Goal: Information Seeking & Learning: Learn about a topic

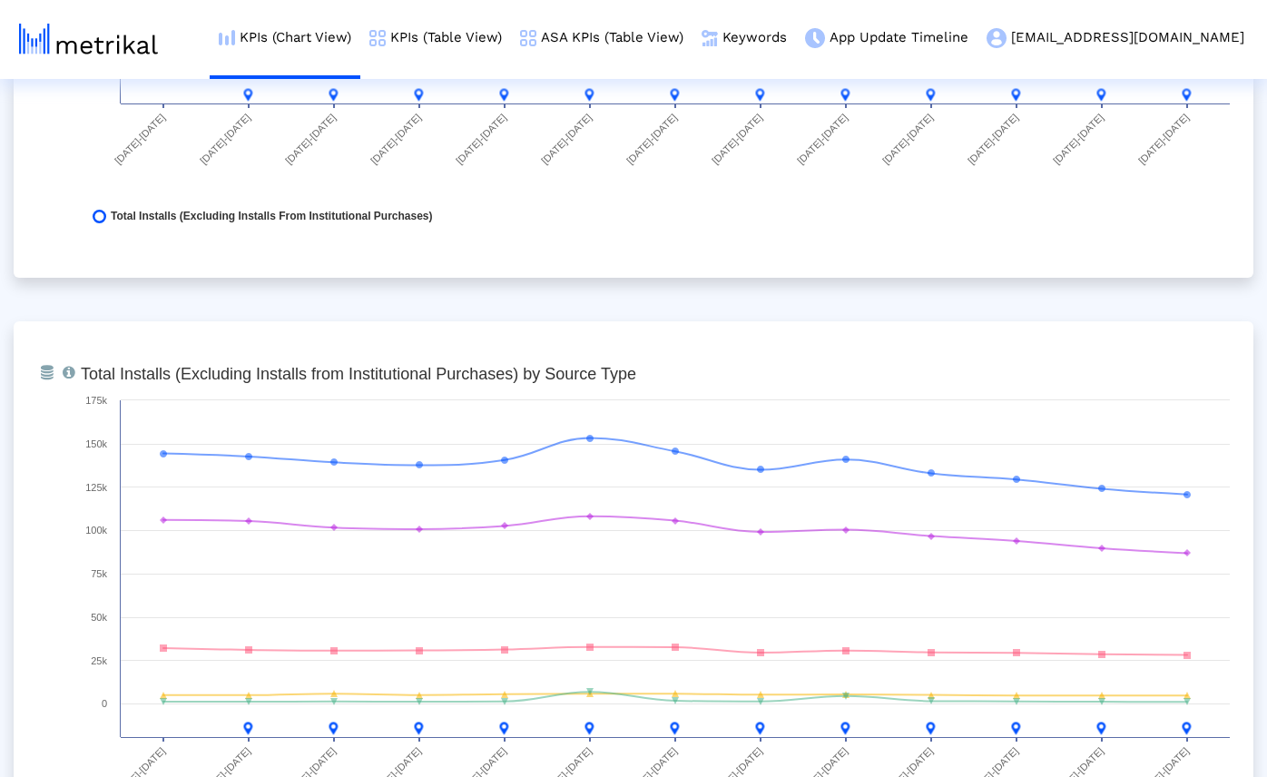
scroll to position [1989, 0]
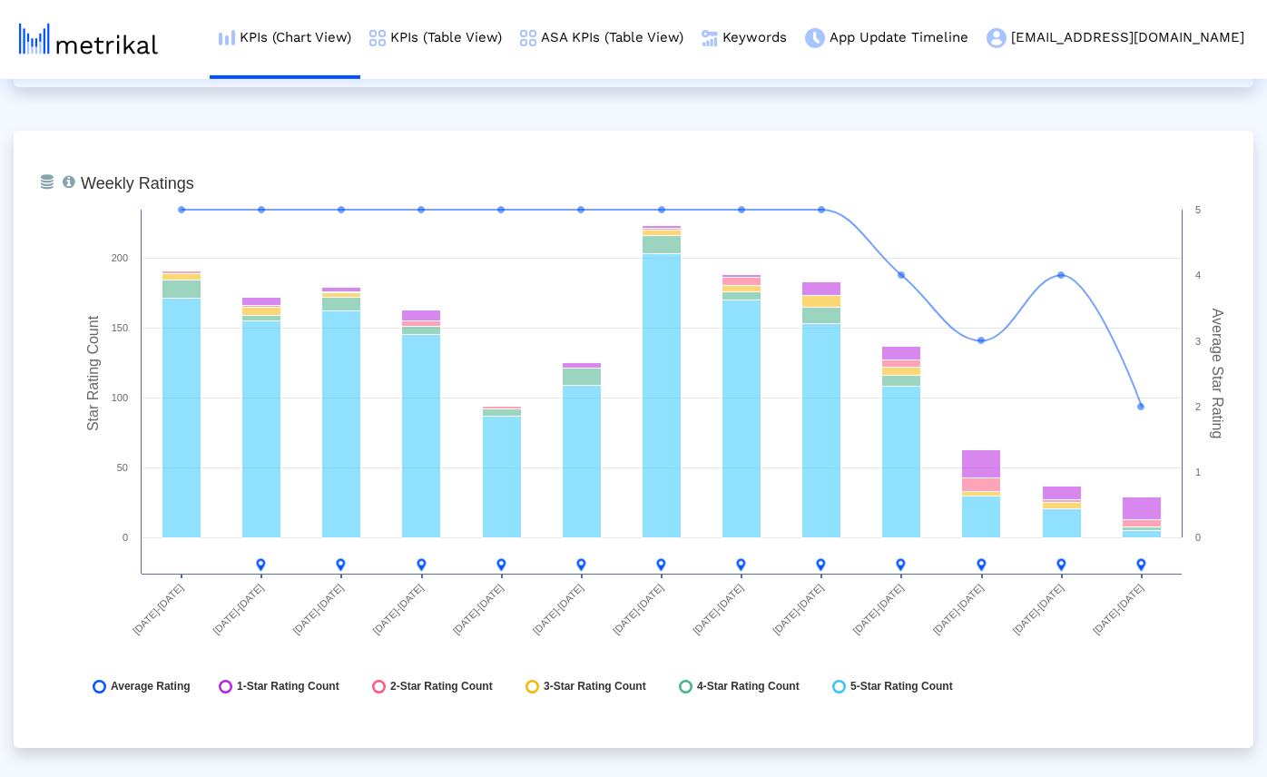
scroll to position [4675, 0]
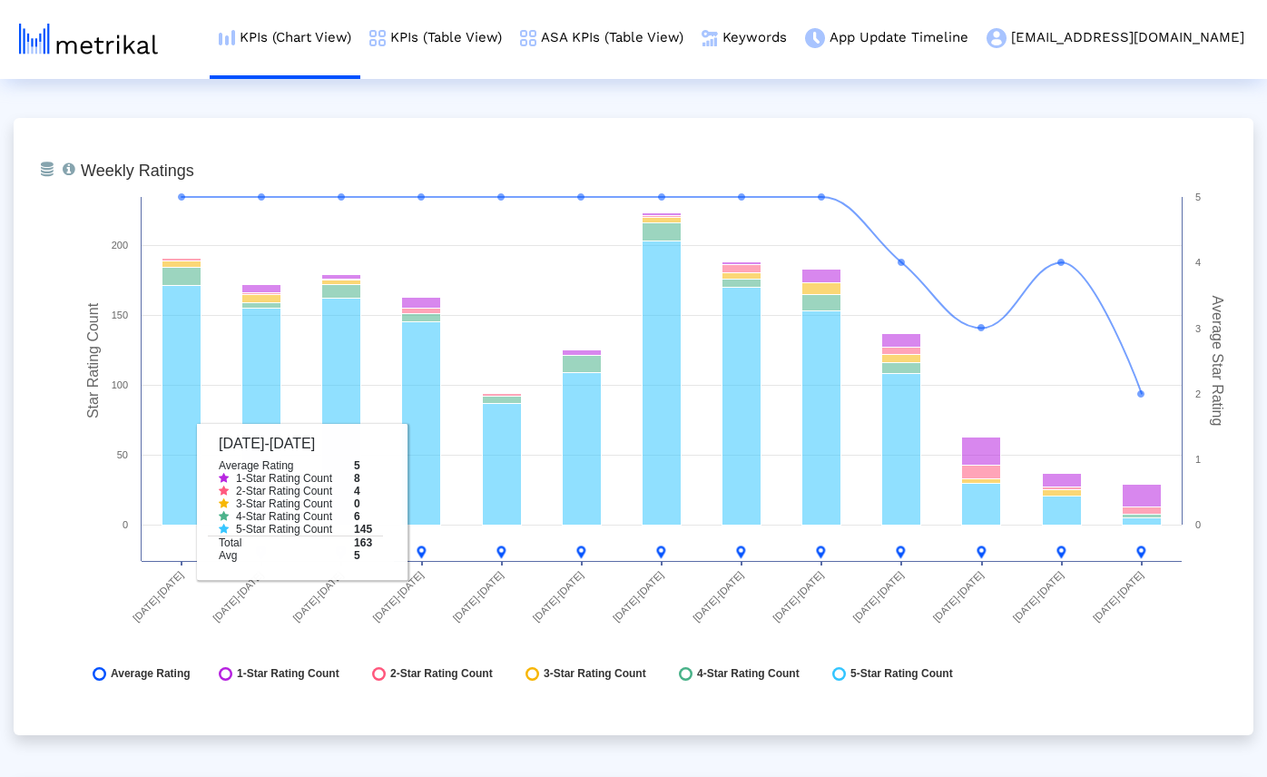
click at [1026, 731] on div "From Database Total number of weekly/monthly ratings the app receives with a br…" at bounding box center [633, 426] width 1239 height 617
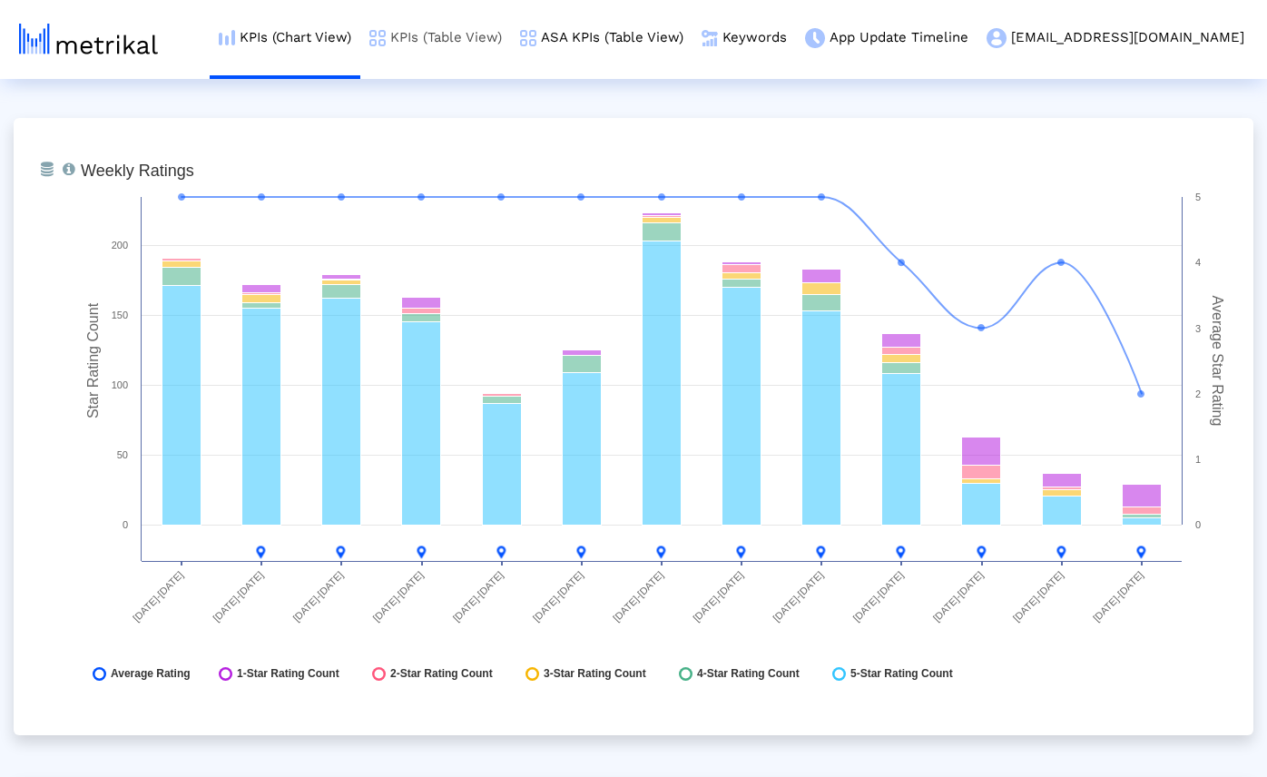
click at [430, 36] on link "KPIs (Table View)" at bounding box center [435, 37] width 151 height 75
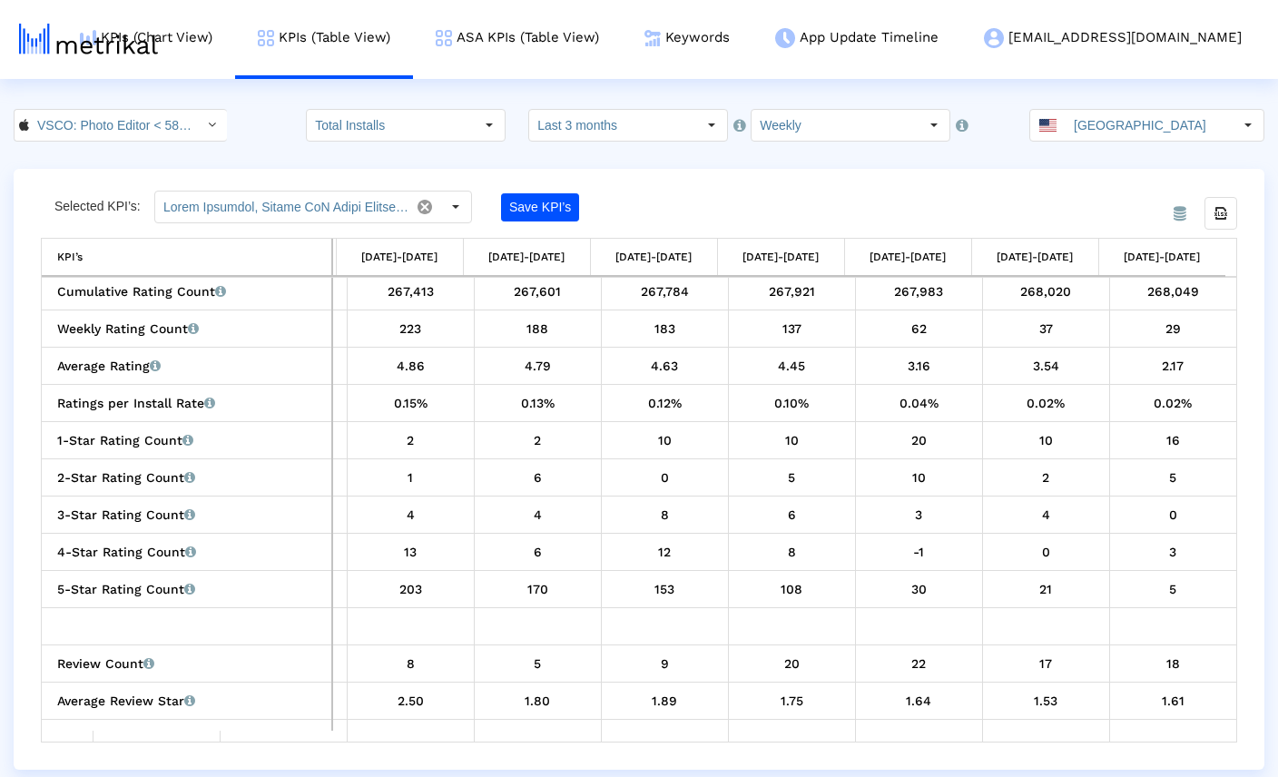
click at [274, 125] on div "VSCO: Photo Editor < 588013838 > Total Installs Select how far back from [DATE]…" at bounding box center [639, 125] width 1278 height 33
click at [248, 111] on div "VSCO: Photo Editor < 588013838 > Total Installs Select how far back from [DATE]…" at bounding box center [639, 125] width 1278 height 33
click at [241, 113] on div "VSCO: Photo Editor < 588013838 > Total Installs Select how far back from [DATE]…" at bounding box center [639, 125] width 1278 height 33
click at [680, 171] on div "From Database Selected KPI’s: Save KPI’s Export all data KPI’s KPI’s [DATE]-[DA…" at bounding box center [639, 469] width 1250 height 601
click at [225, 112] on div "VSCO: Photo Editor < 588013838 > Total Installs Select how far back from [DATE]…" at bounding box center [639, 125] width 1278 height 33
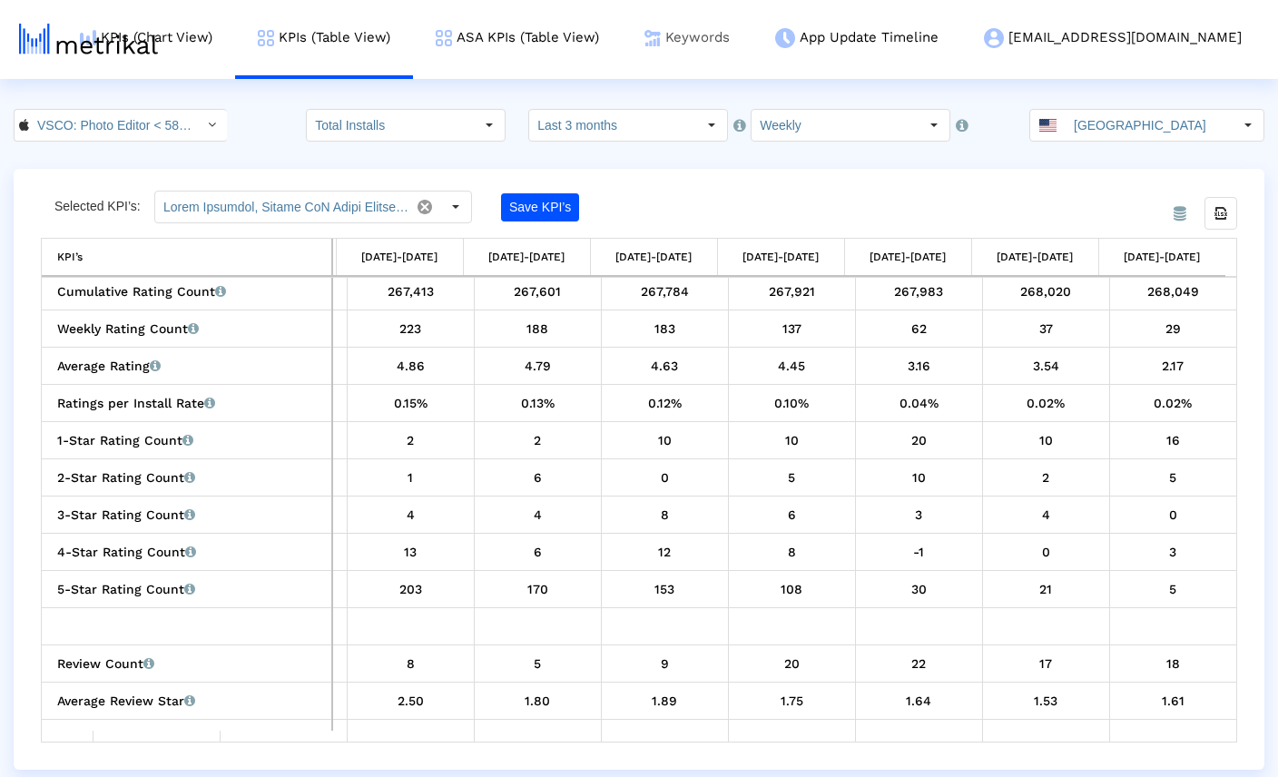
click at [752, 43] on link "Keywords" at bounding box center [687, 37] width 131 height 75
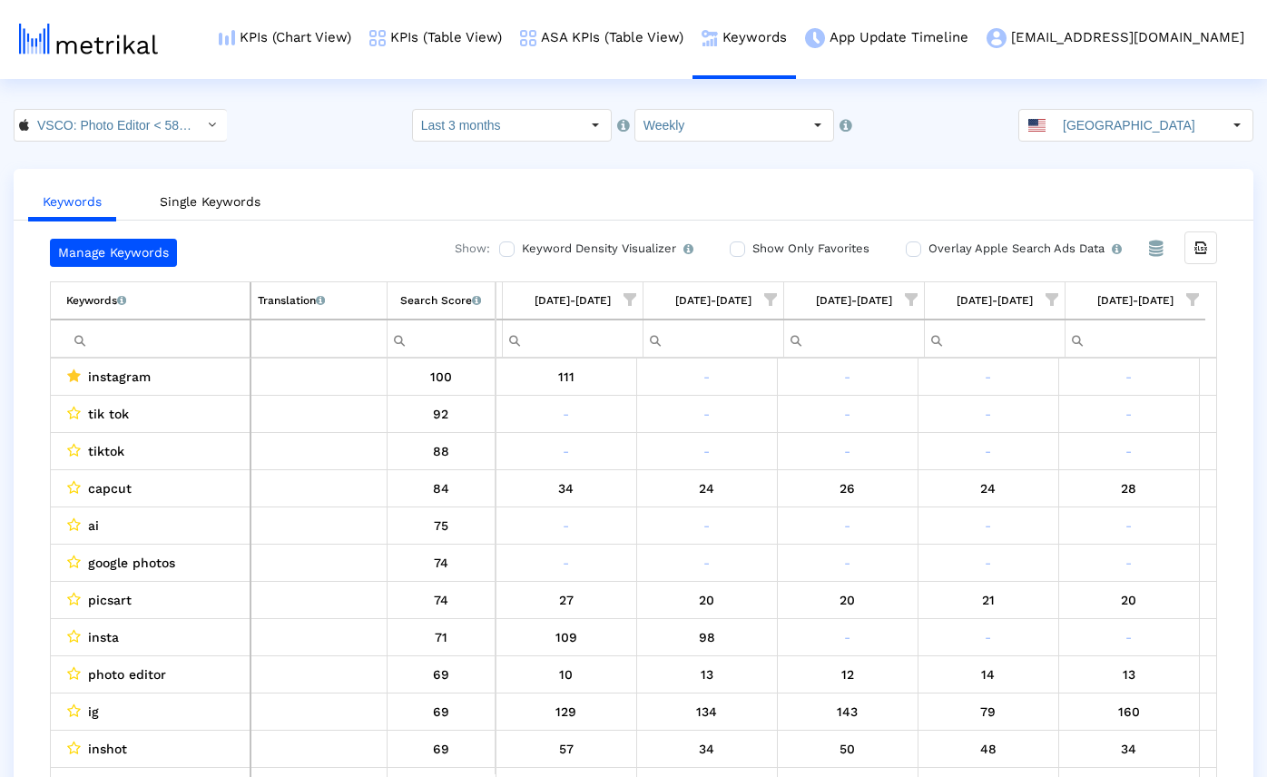
scroll to position [0, 1119]
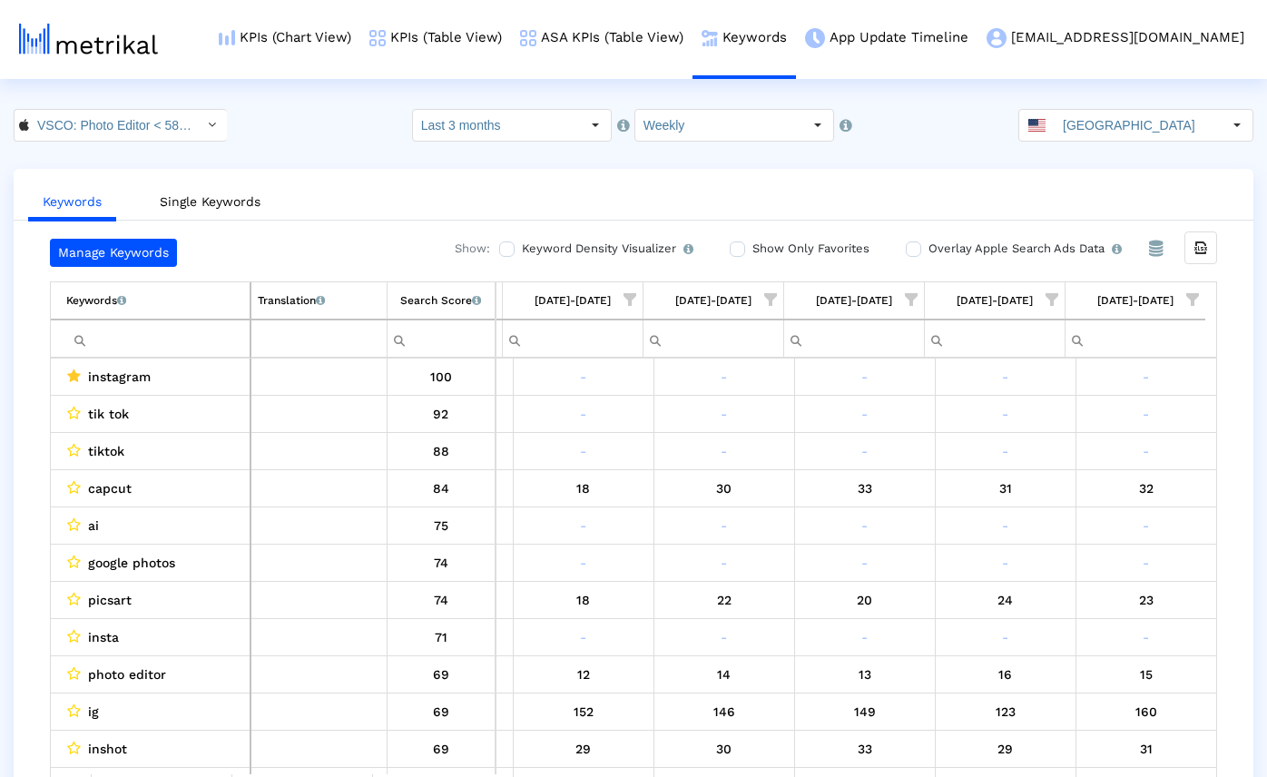
click at [142, 343] on input "Filter cell" at bounding box center [157, 339] width 183 height 30
paste input "picsart"
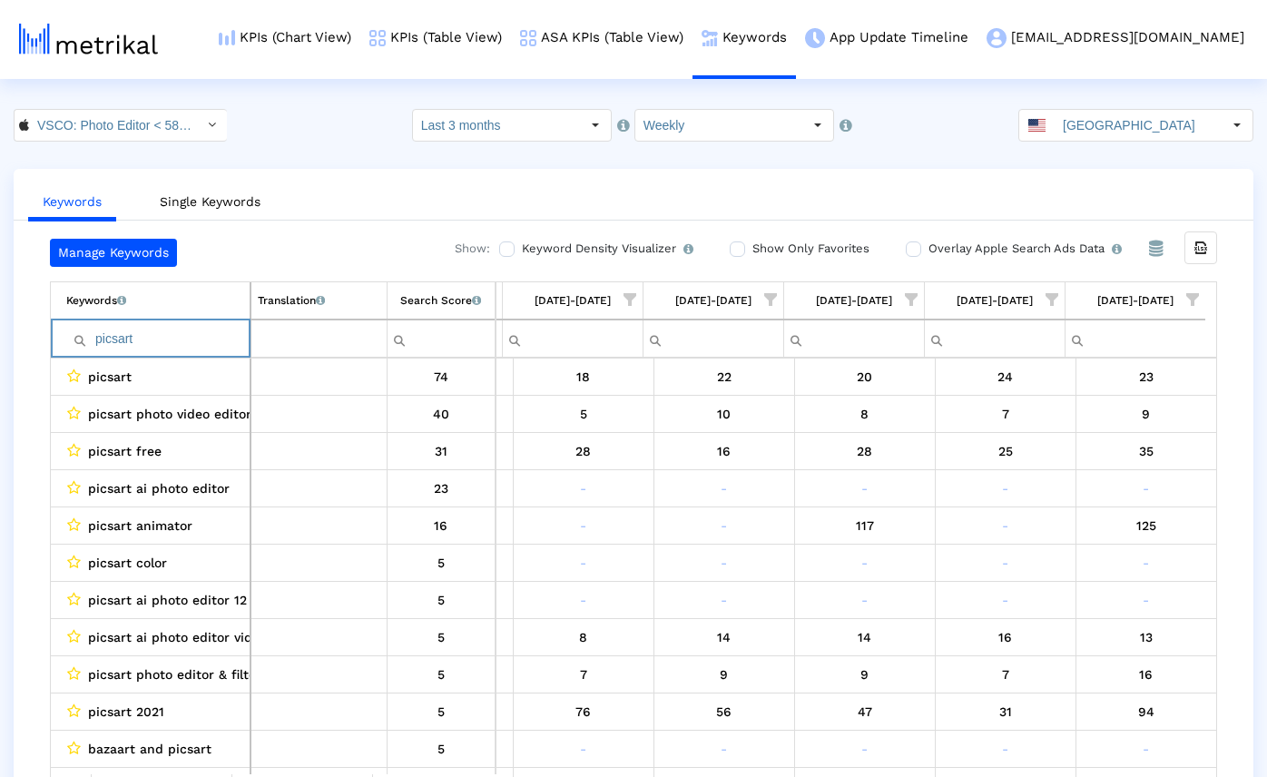
paste input "capcu"
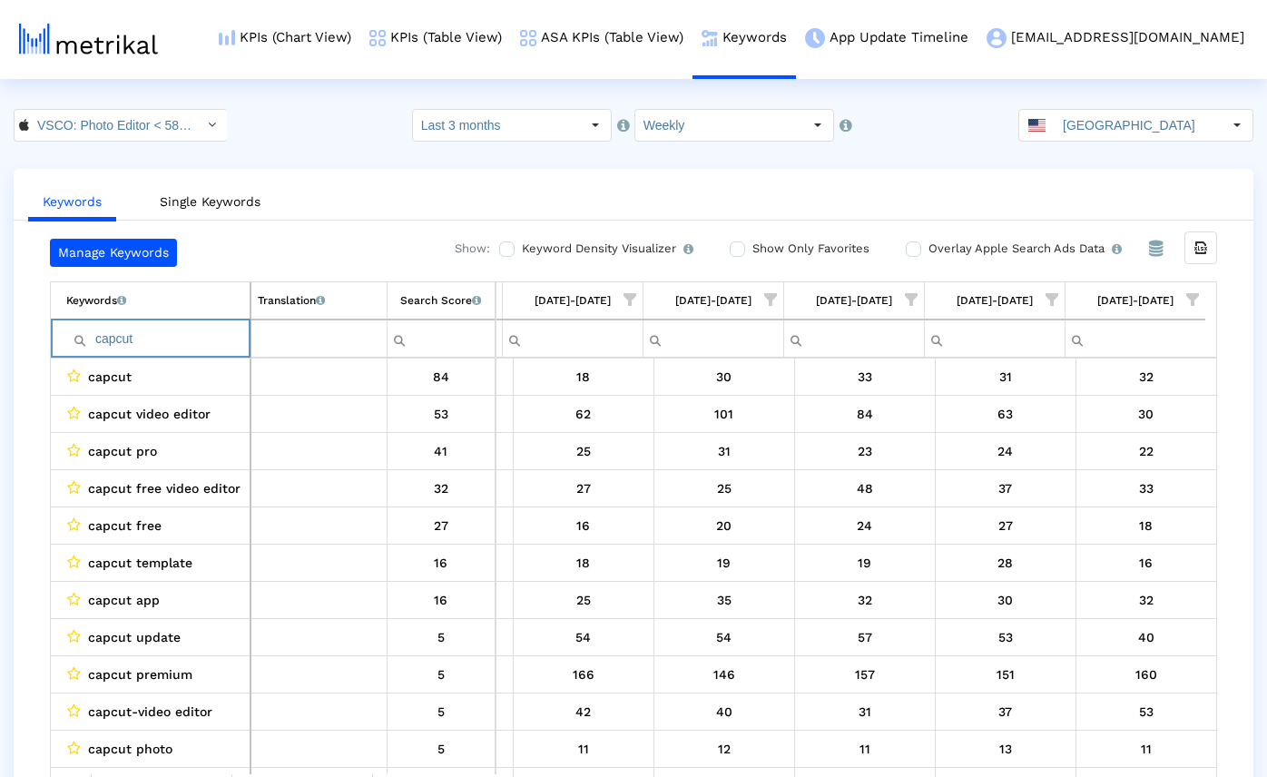
paste input "lightroom"
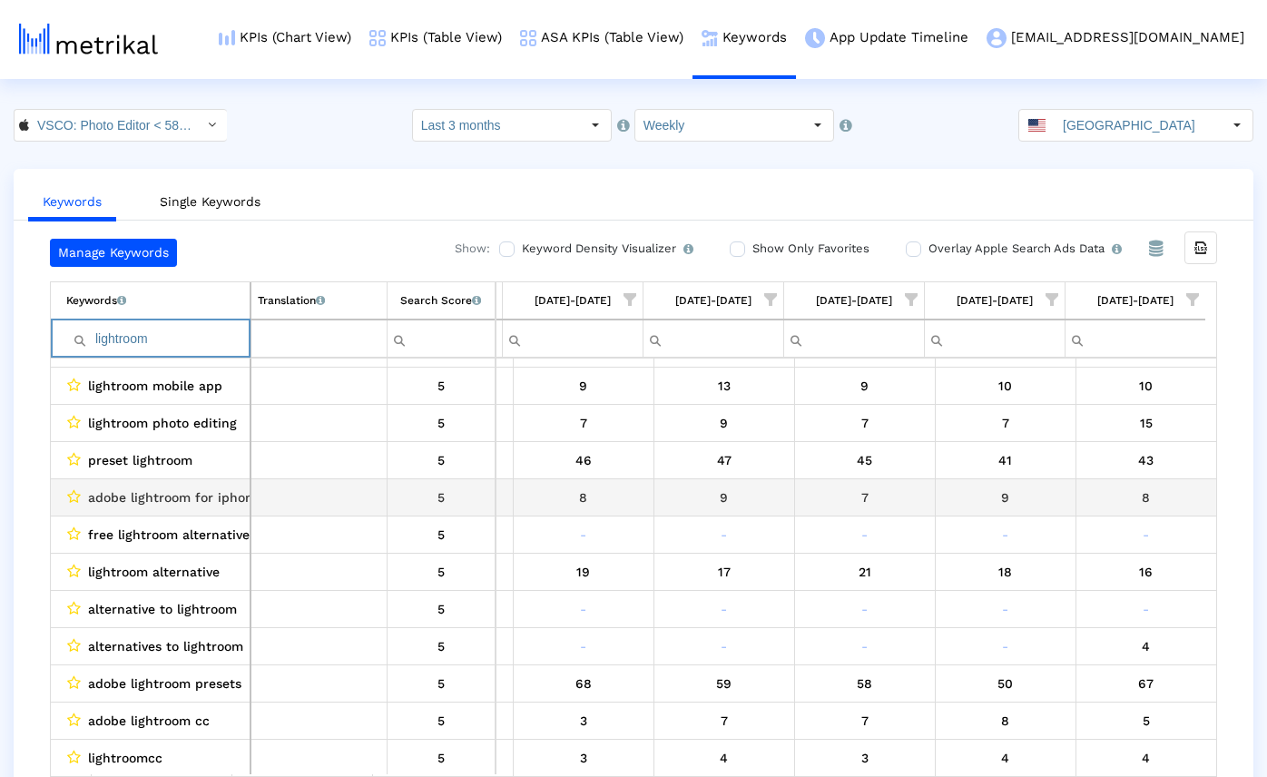
scroll to position [898, 0]
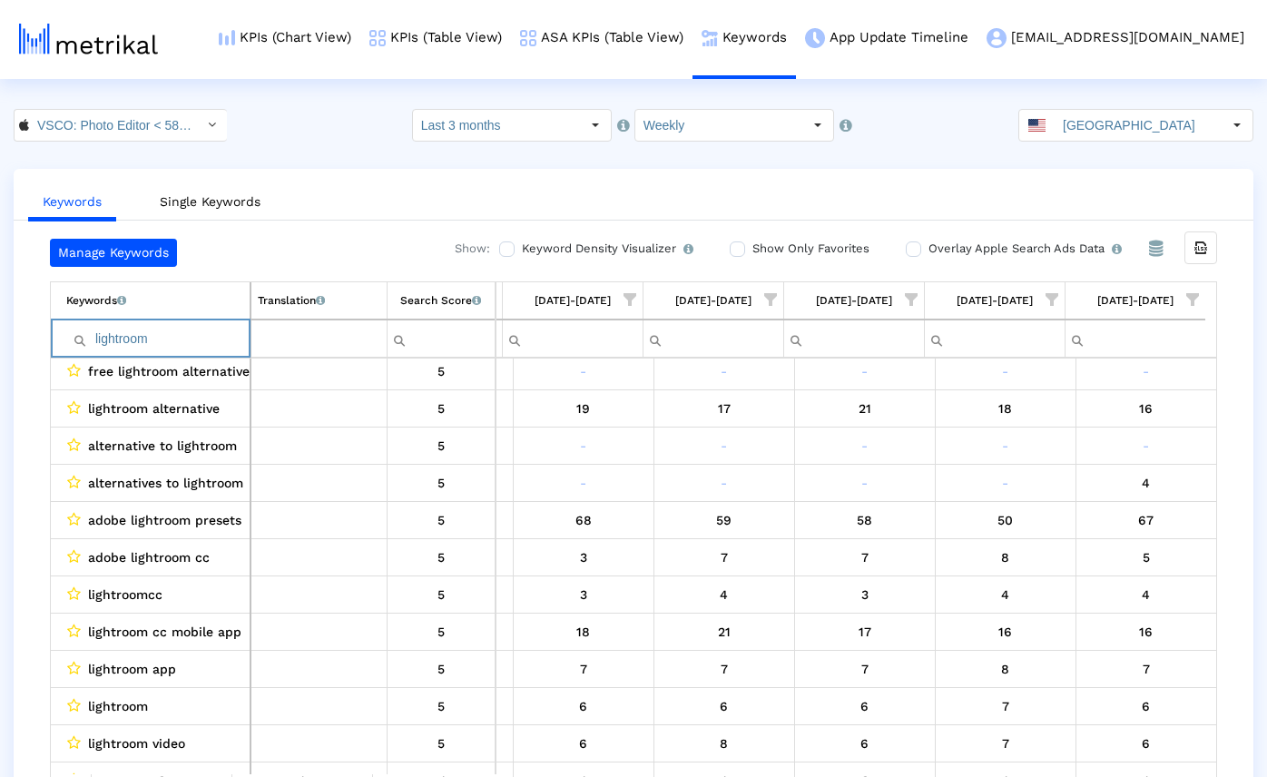
paste input "inshot"
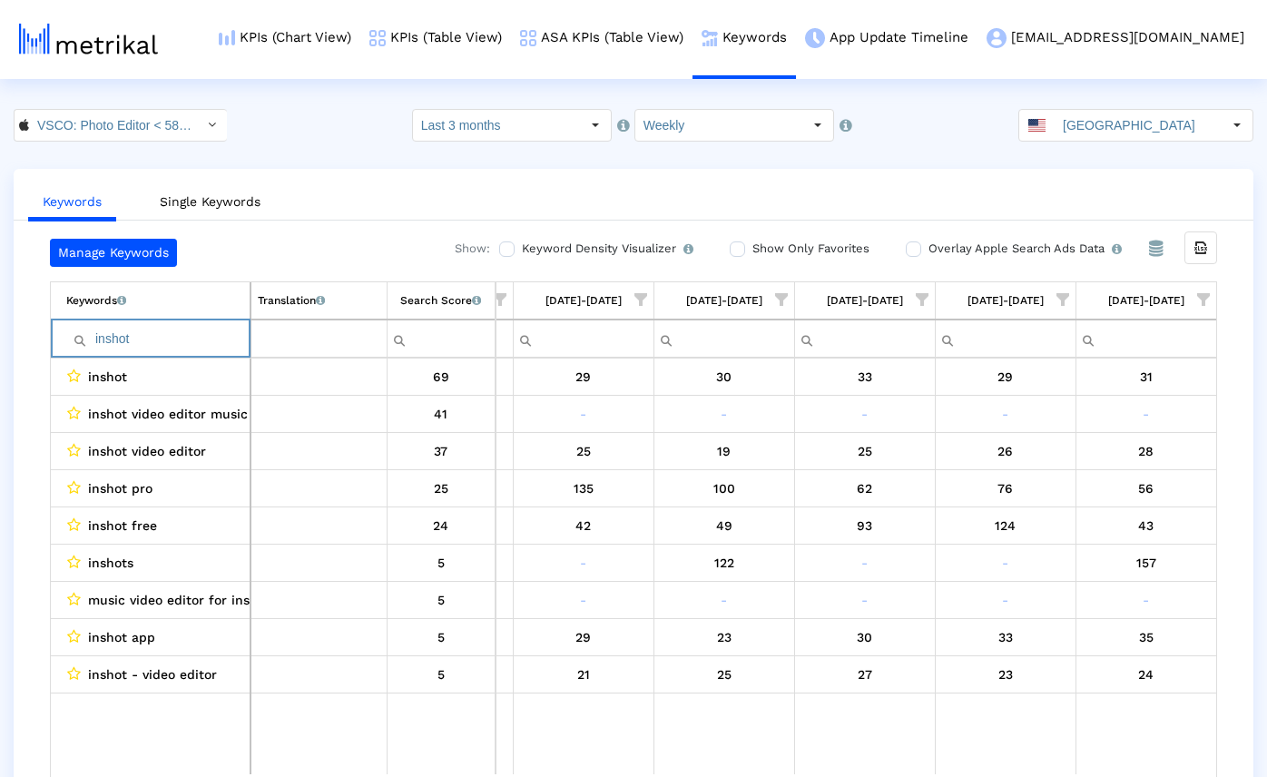
paste input "snapseed"
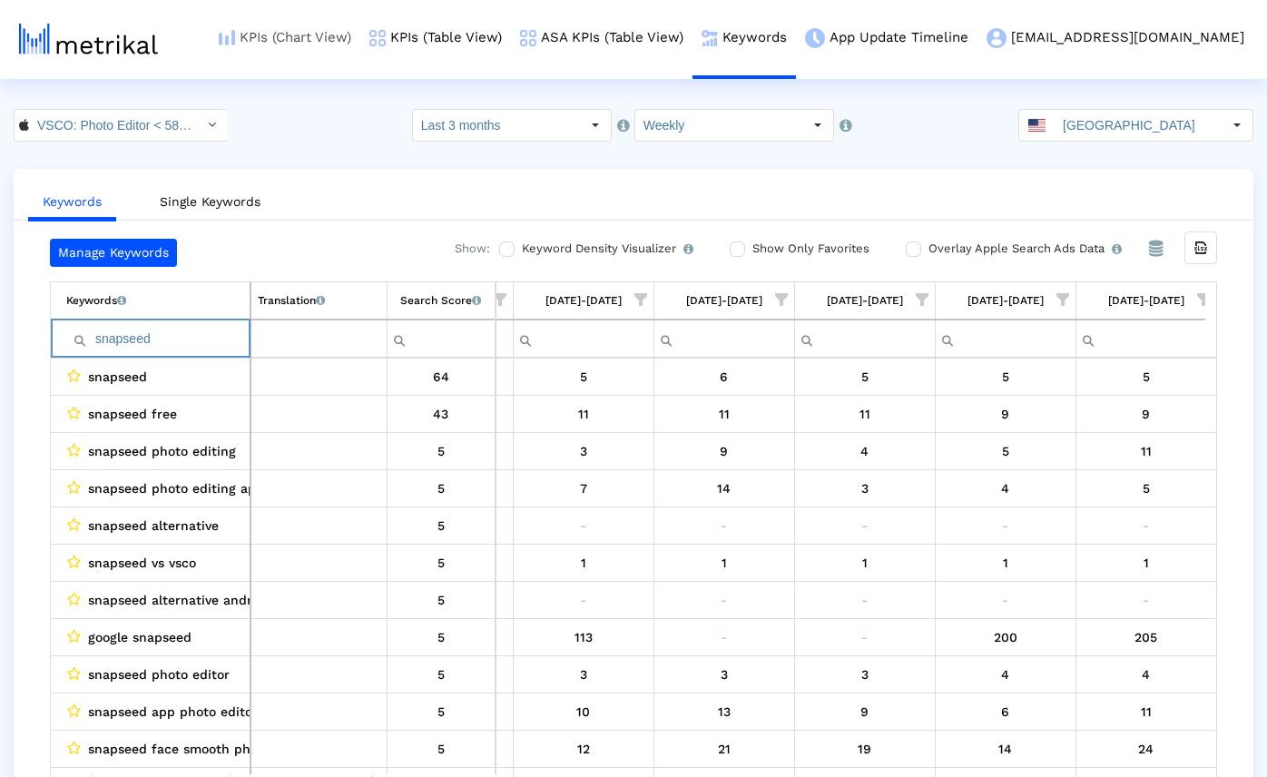
paste input "photo editor"
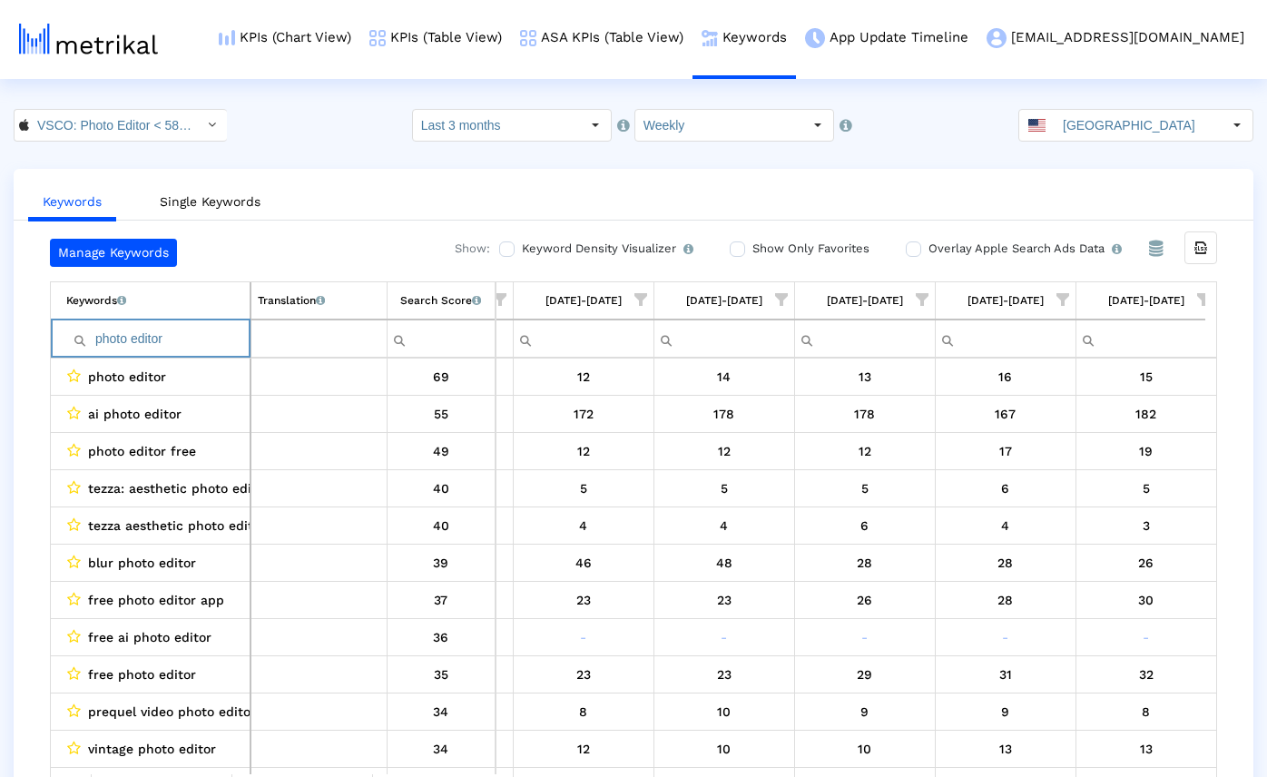
paste input "vide"
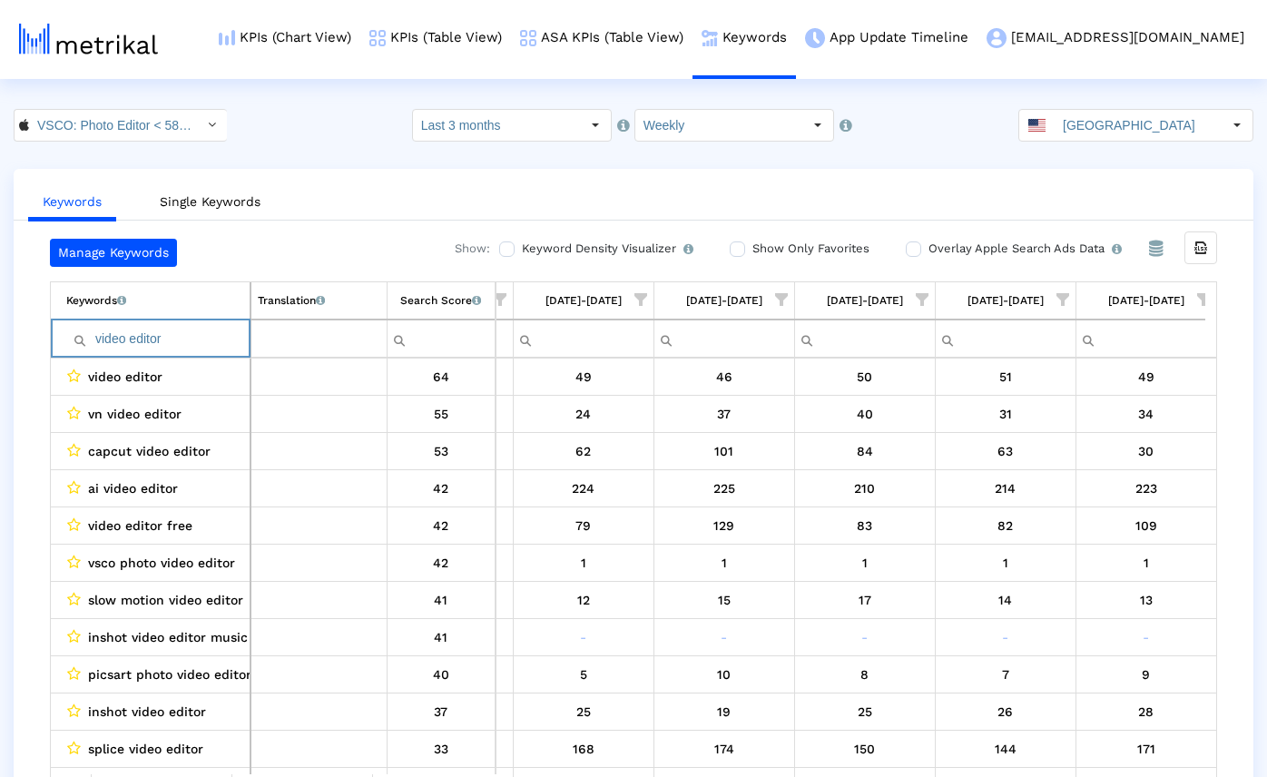
paste input "photoshop"
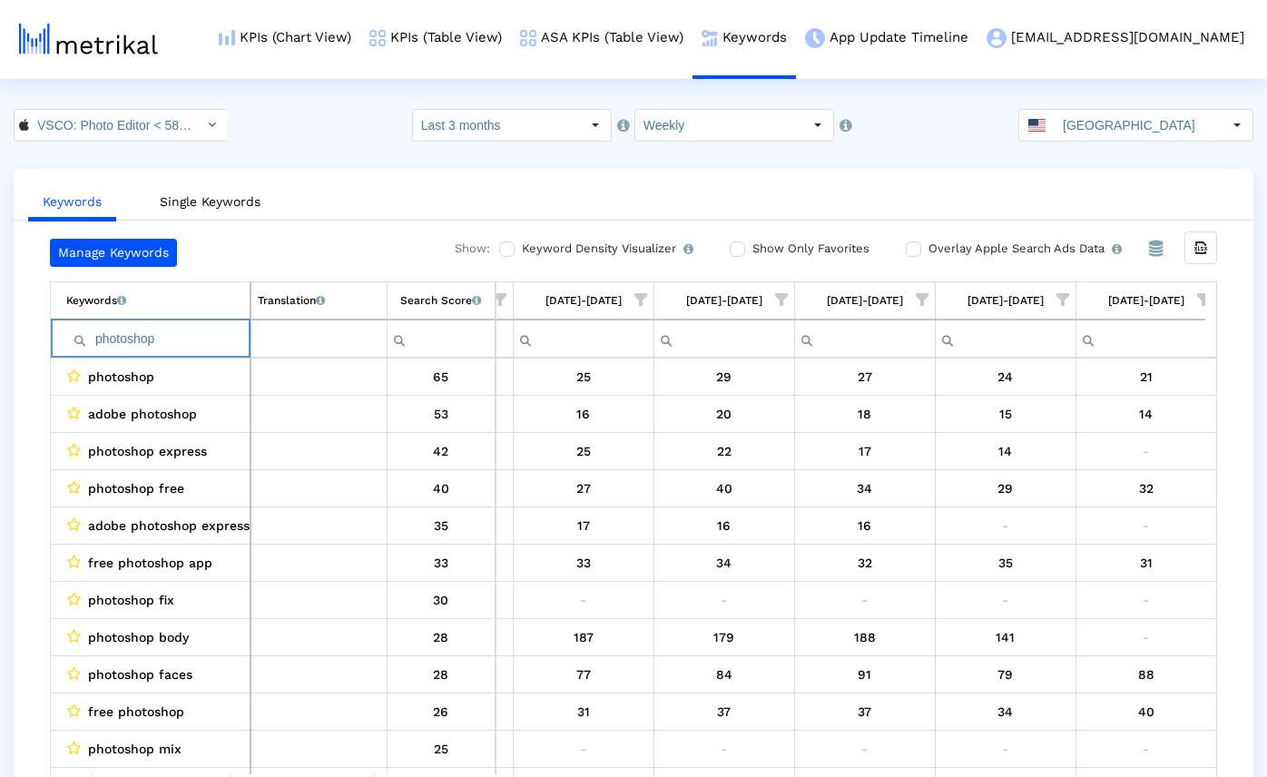
paste input "icture editor"
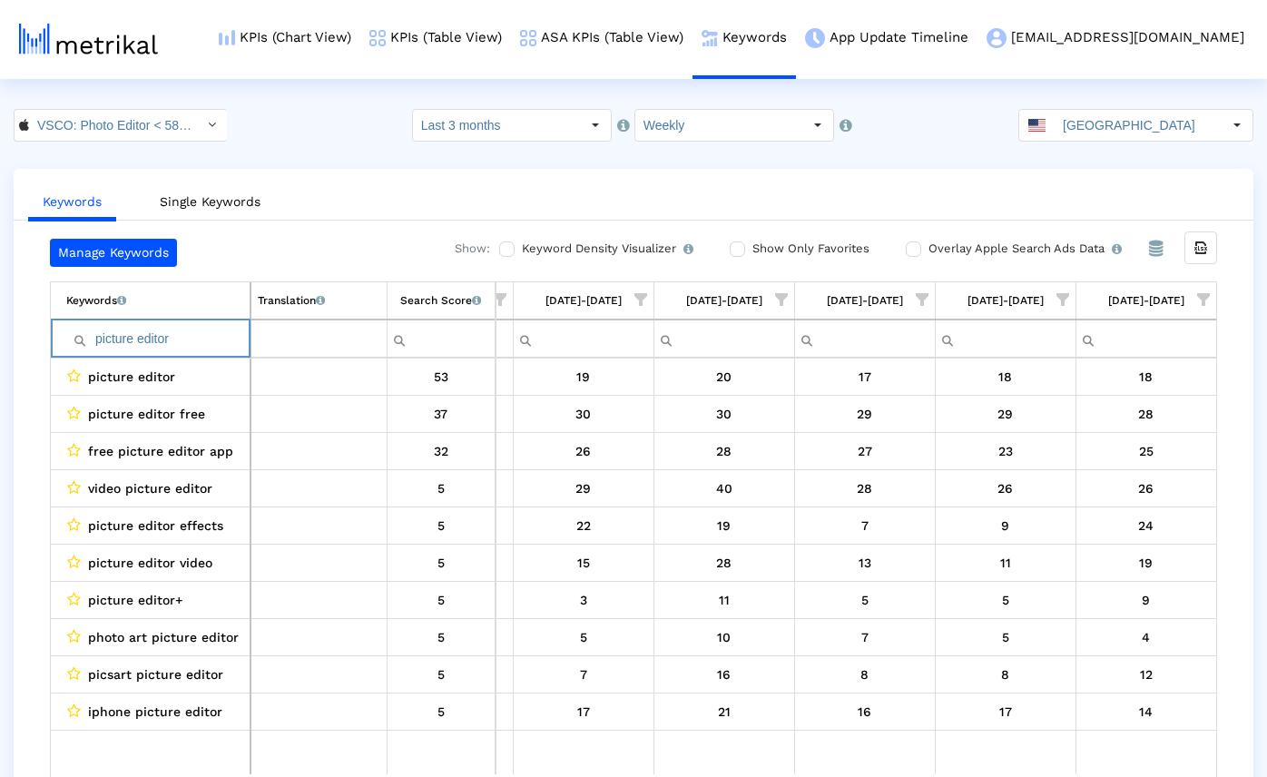
paste input "editing apps"
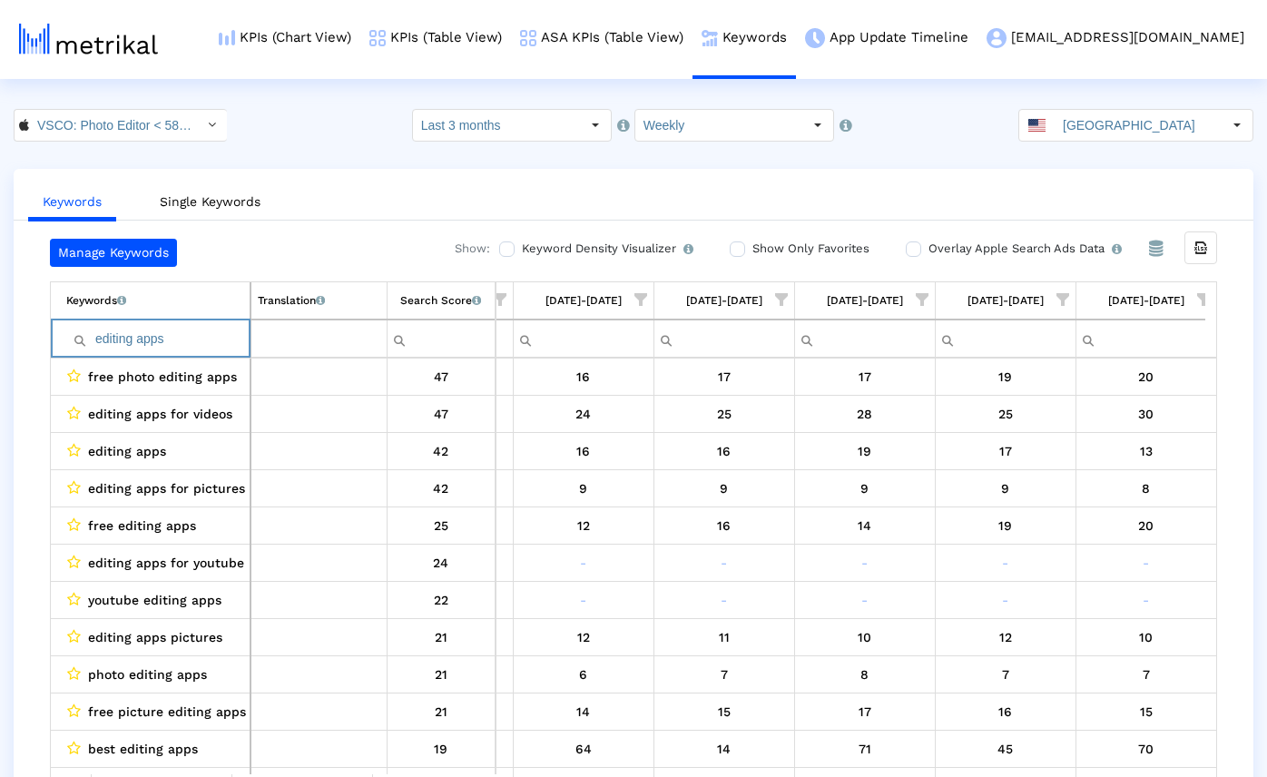
paste input "photo editor free"
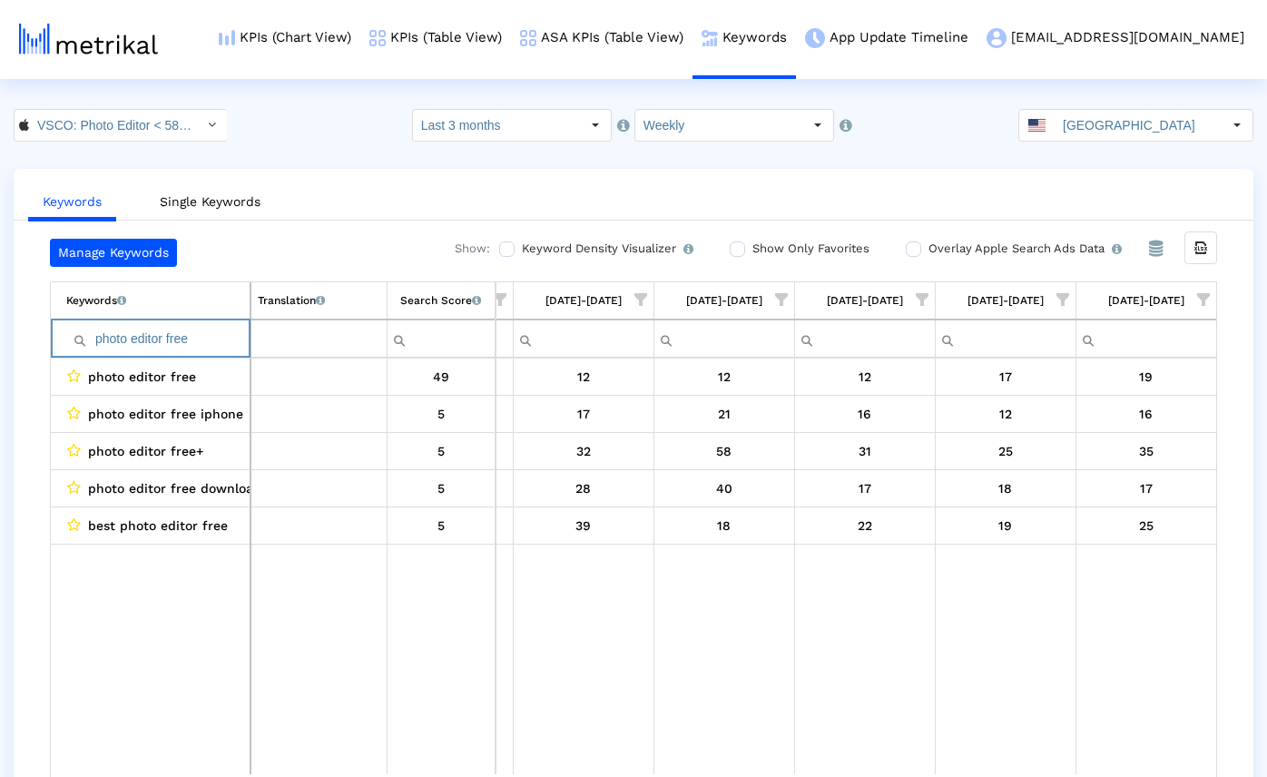
paste input "Filter cell"
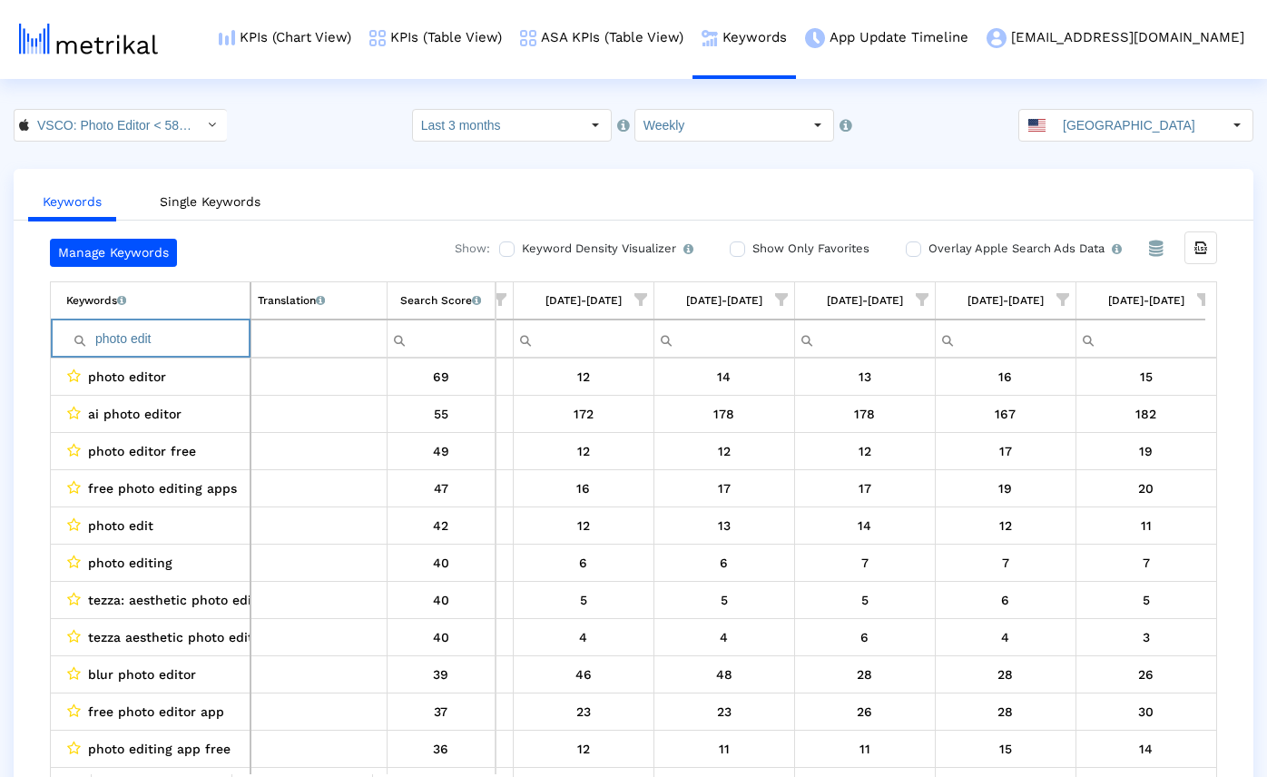
paste input "app"
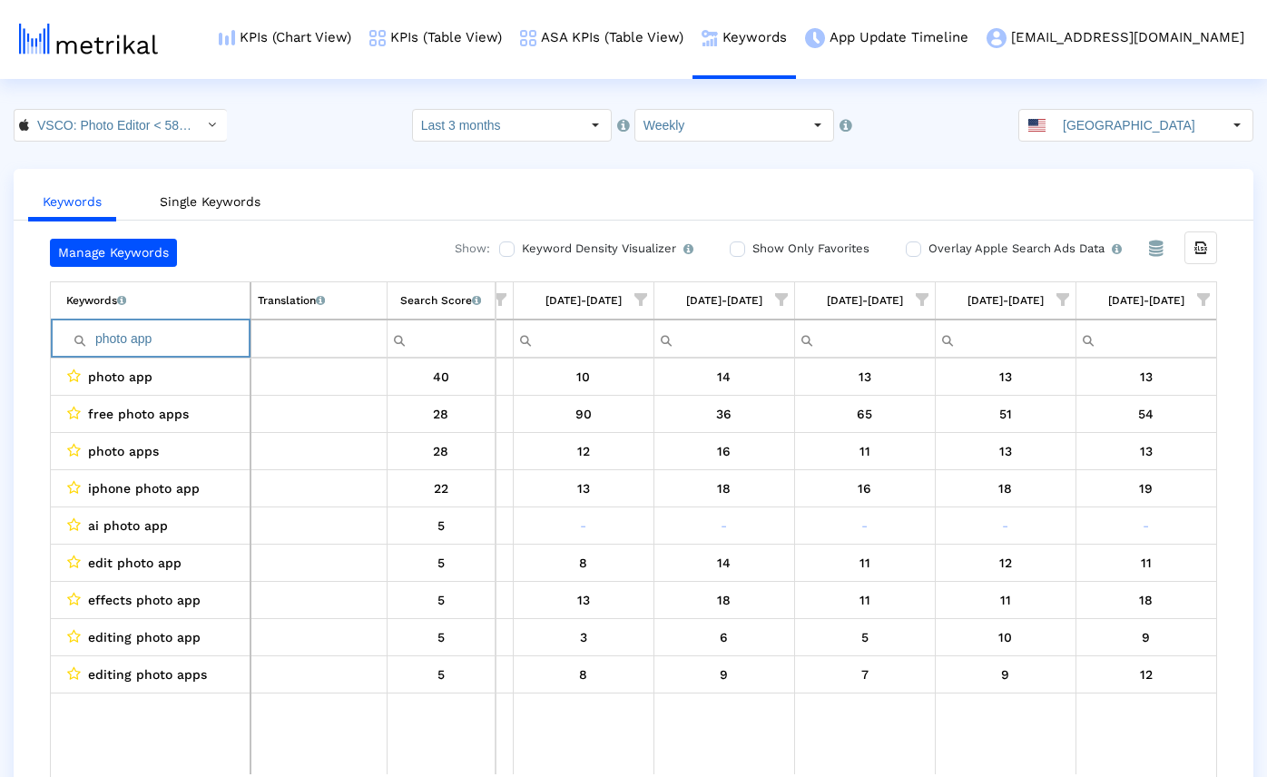
paste input "video editing app free"
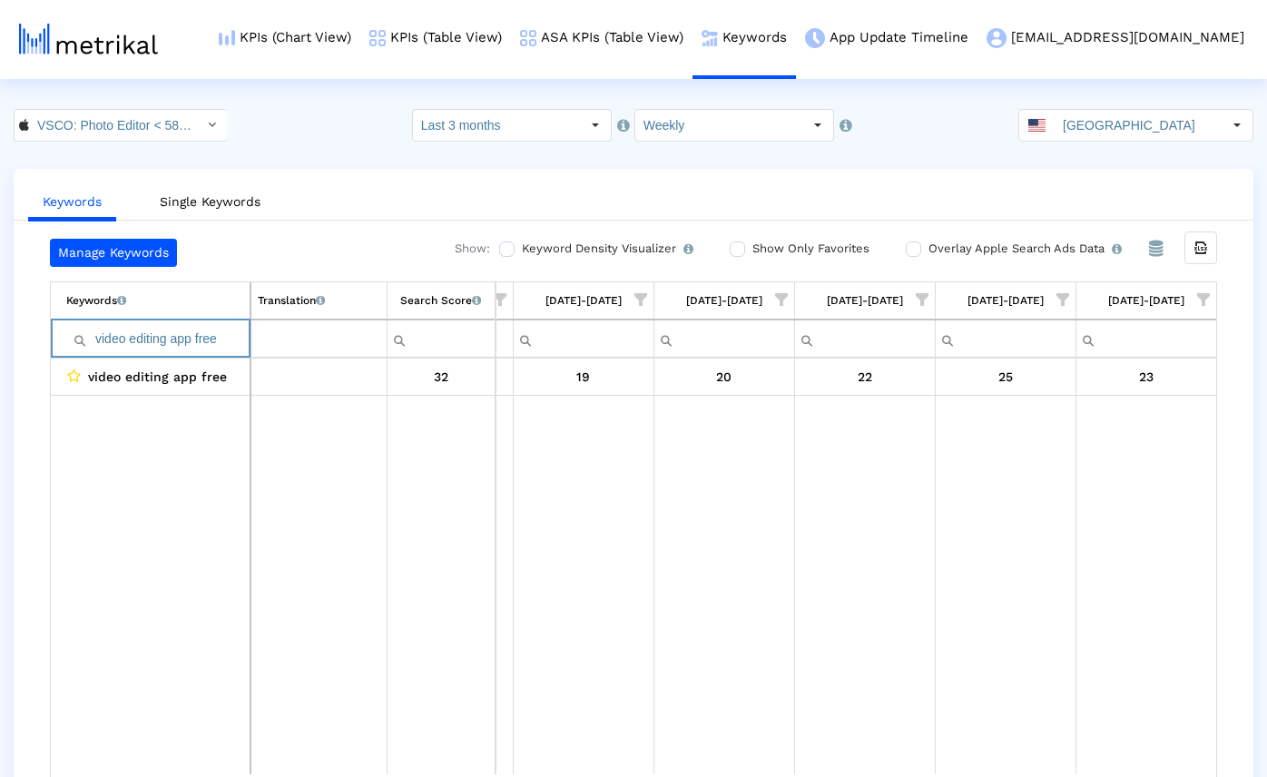
paste input "photo filters"
paste input "Filter cell"
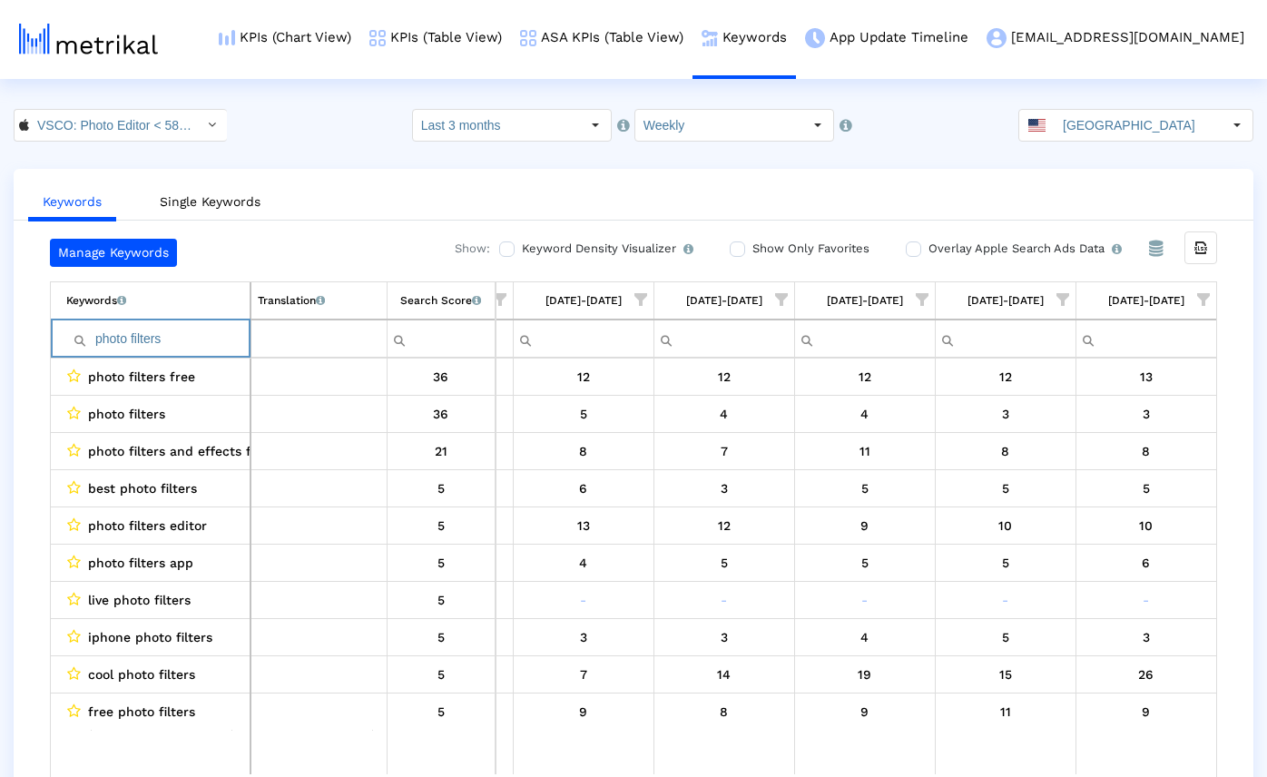
type input "photo filters"
click at [176, 126] on input "VSCO: Photo Editor < 588013838 >" at bounding box center [110, 125] width 163 height 31
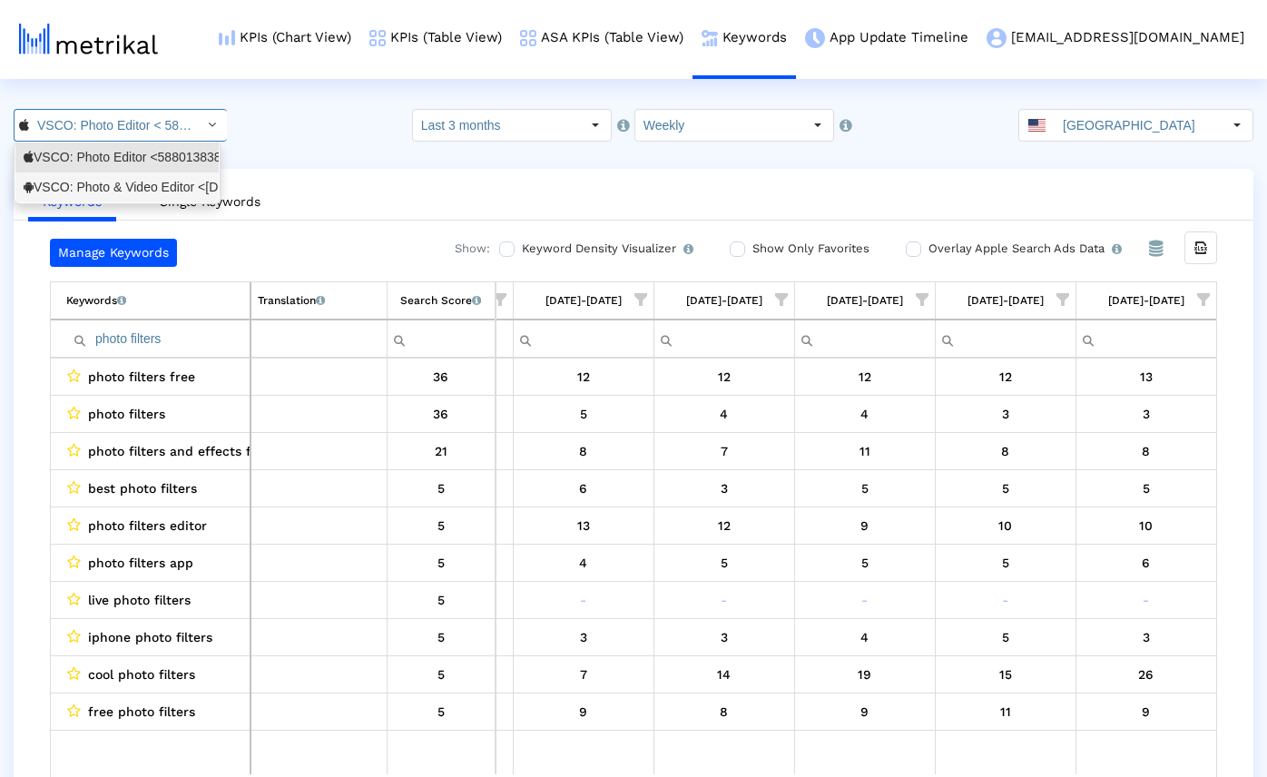
click at [120, 180] on div "VSCO: Photo & Video Editor <[DOMAIN_NAME]>" at bounding box center [117, 187] width 187 height 17
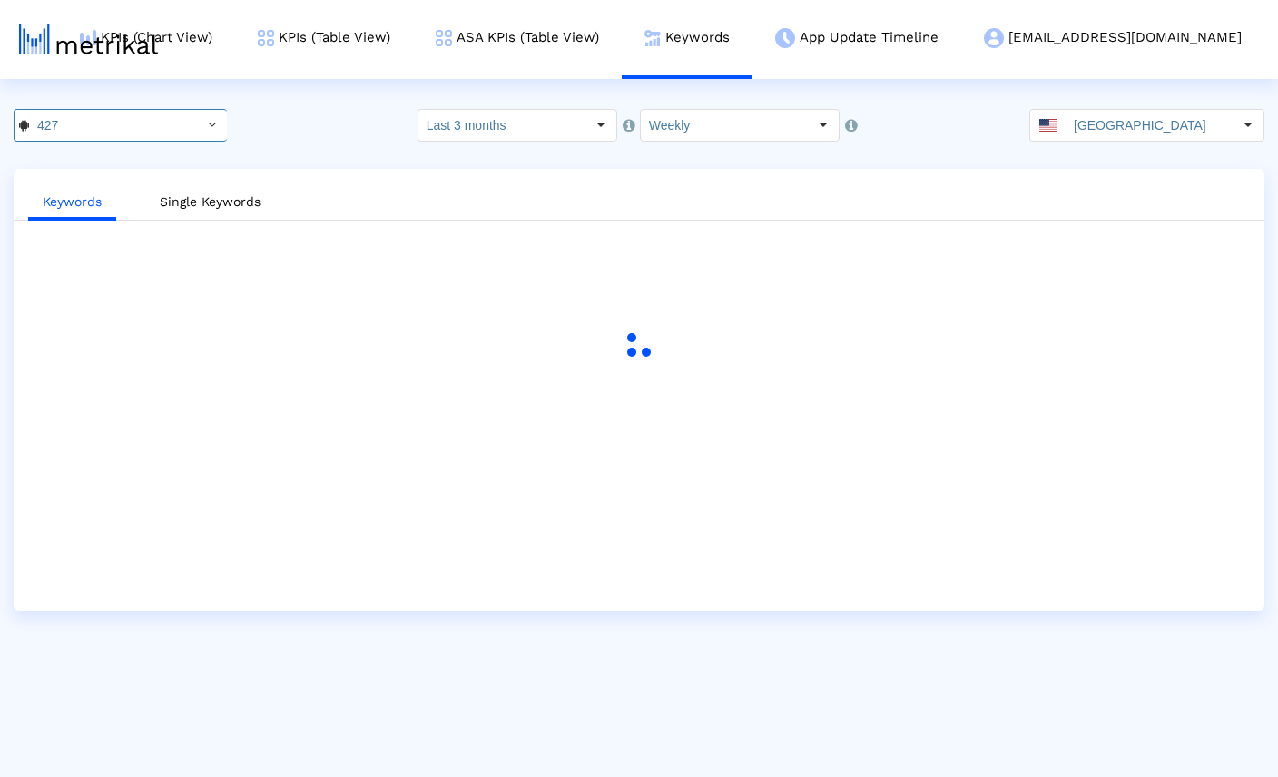
click at [343, 112] on div "427 Pull down to refresh... Release to refresh... Refreshing... VSCO: Photo Edi…" at bounding box center [639, 125] width 1278 height 33
click at [258, 120] on div "VSCO: Photo & Video Editor < [DOMAIN_NAME] > Pull down to refresh... Release to…" at bounding box center [639, 125] width 1278 height 33
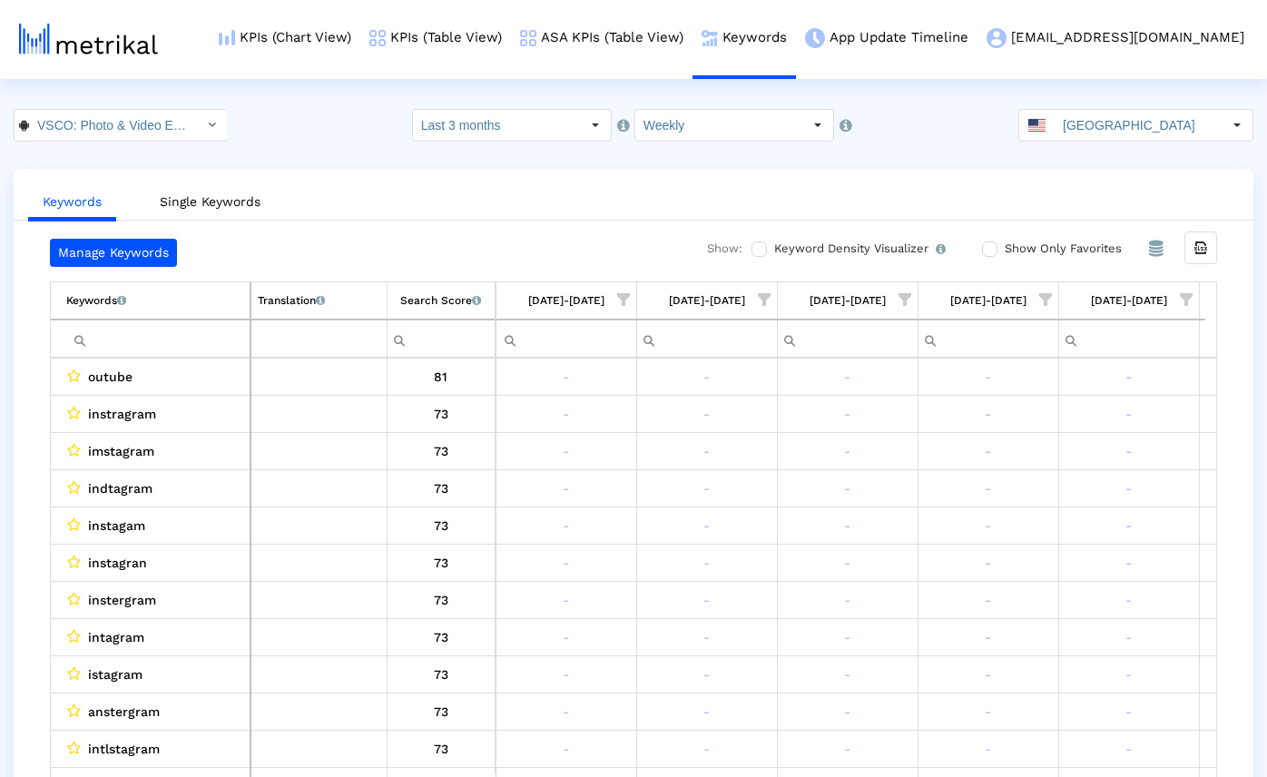
scroll to position [0, 1119]
click at [280, 118] on div "VSCO: Photo & Video Editor < [DOMAIN_NAME] > Pull down to refresh... Release to…" at bounding box center [633, 125] width 1267 height 33
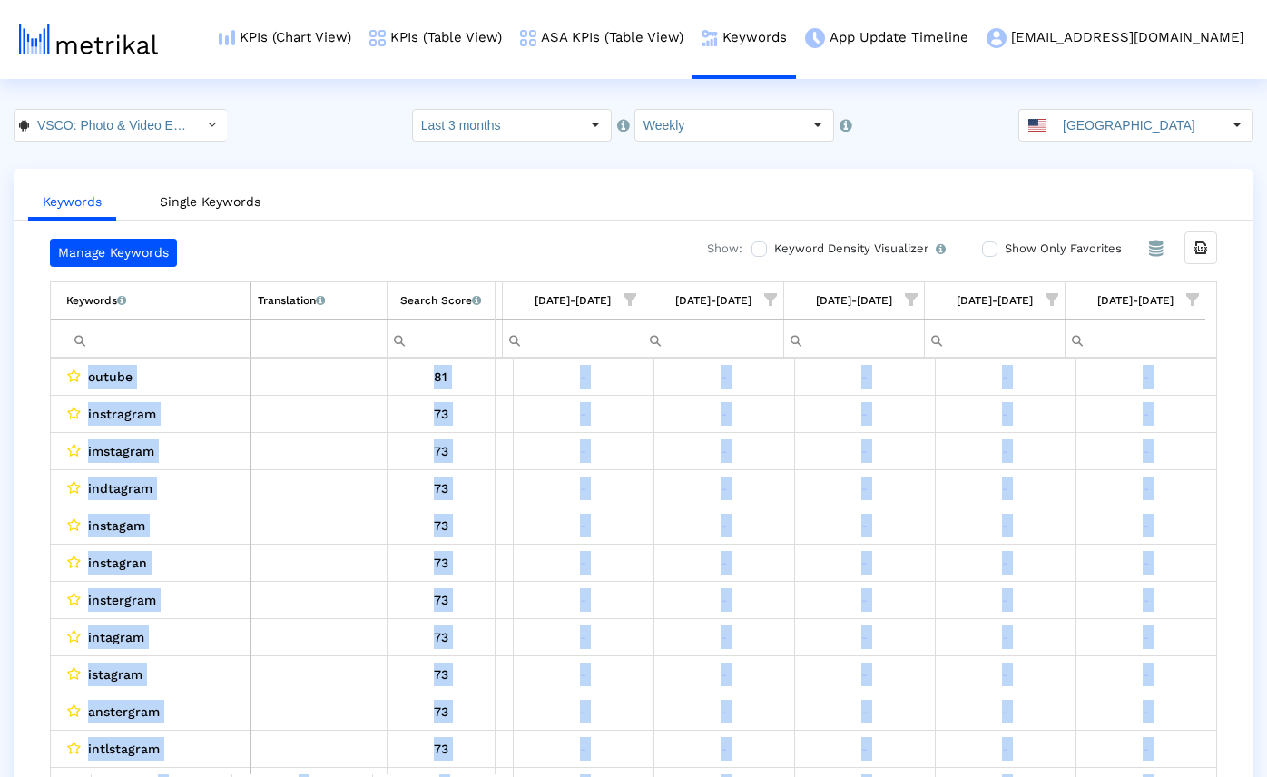
click at [171, 351] on input "Filter cell" at bounding box center [157, 339] width 183 height 30
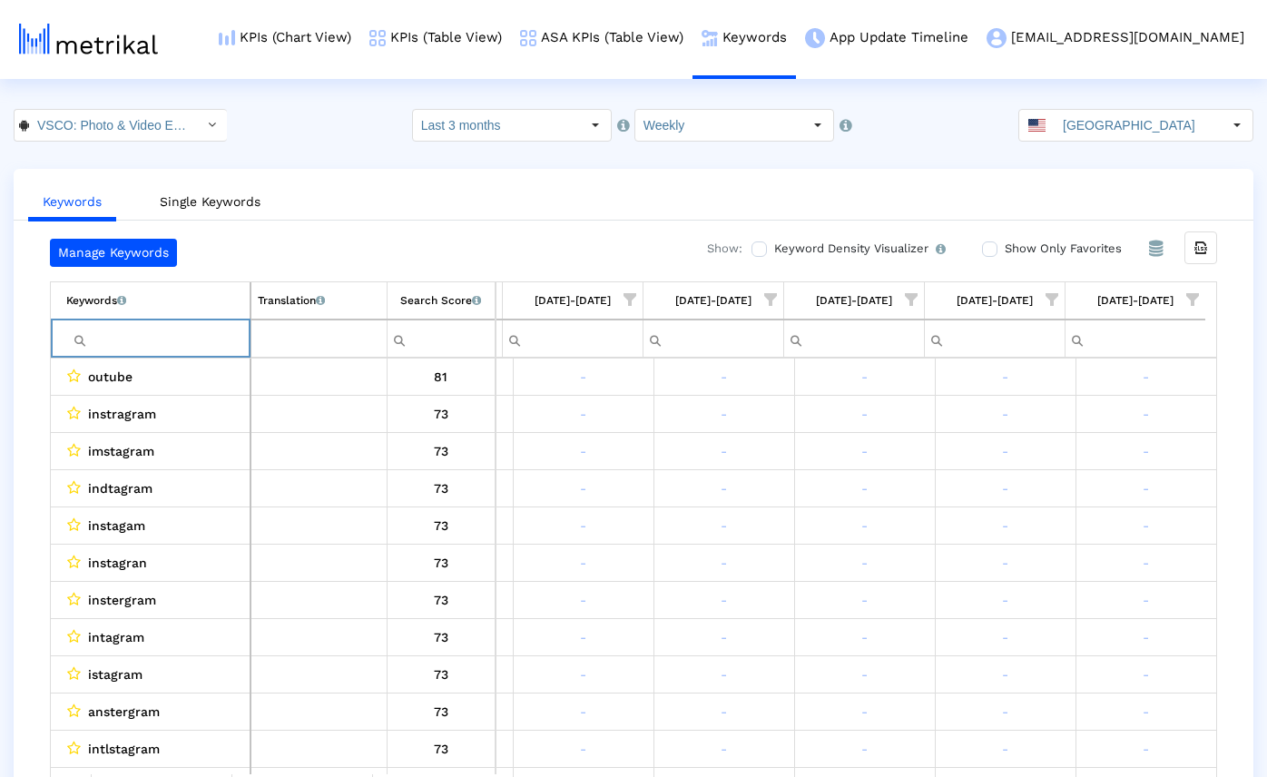
paste input "capcut"
click at [298, 104] on html "KPIs (Chart View) KPIs (Table View) ASA KPIs (Table View) Keywords App Update T…" at bounding box center [633, 406] width 1267 height 813
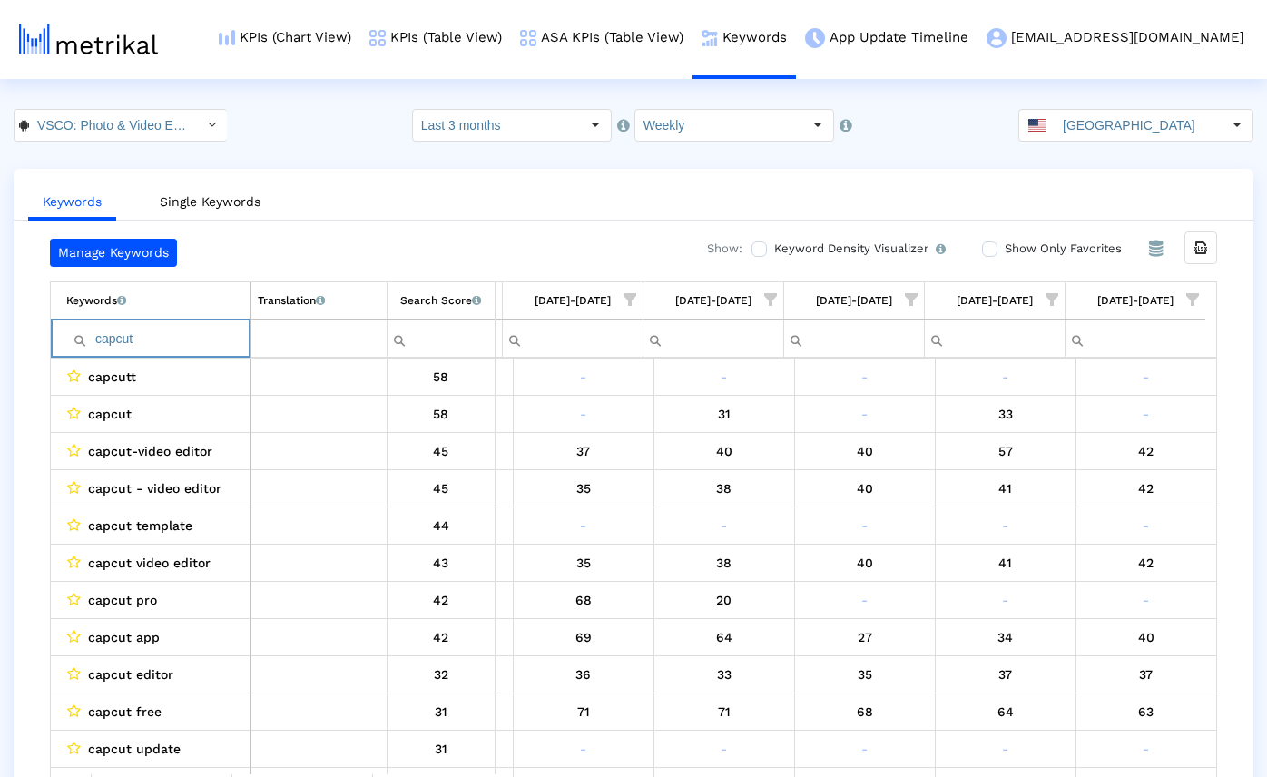
click at [167, 342] on input "capcut" at bounding box center [157, 339] width 183 height 30
paste input "photoshop"
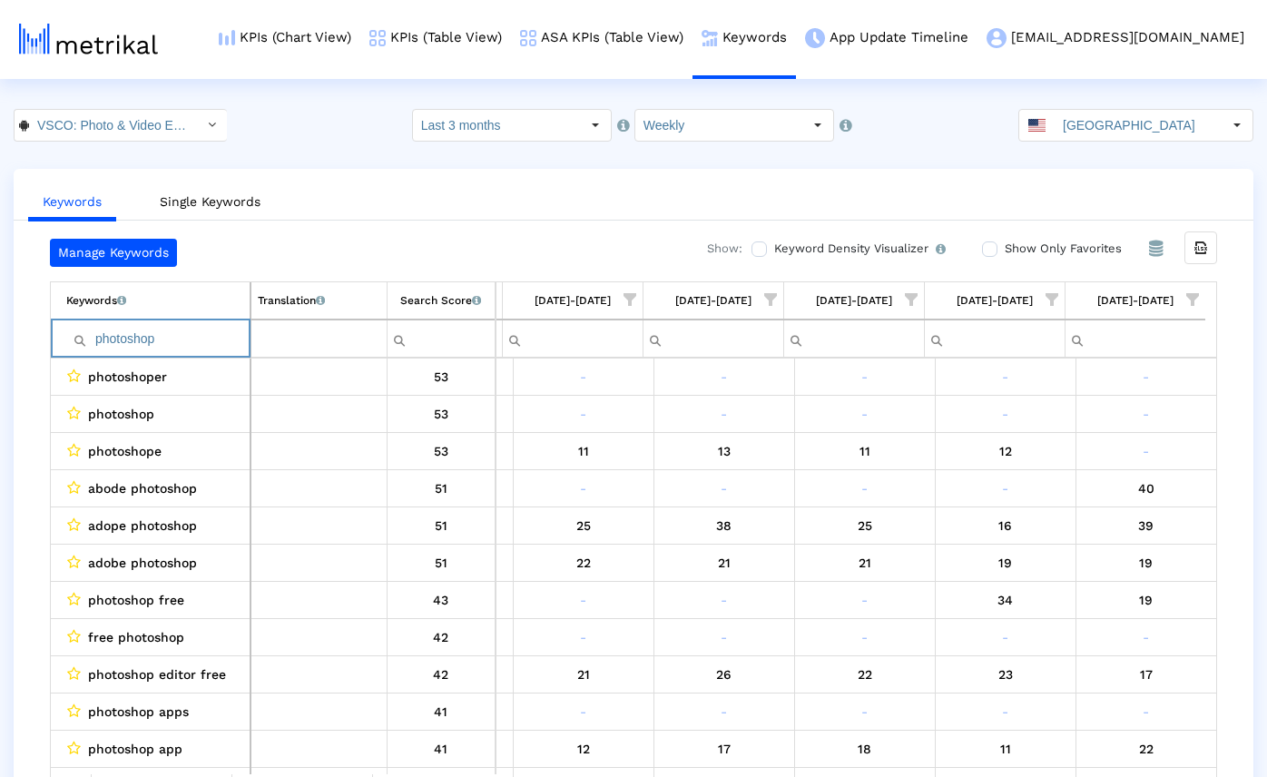
paste input "adobe illustrator"
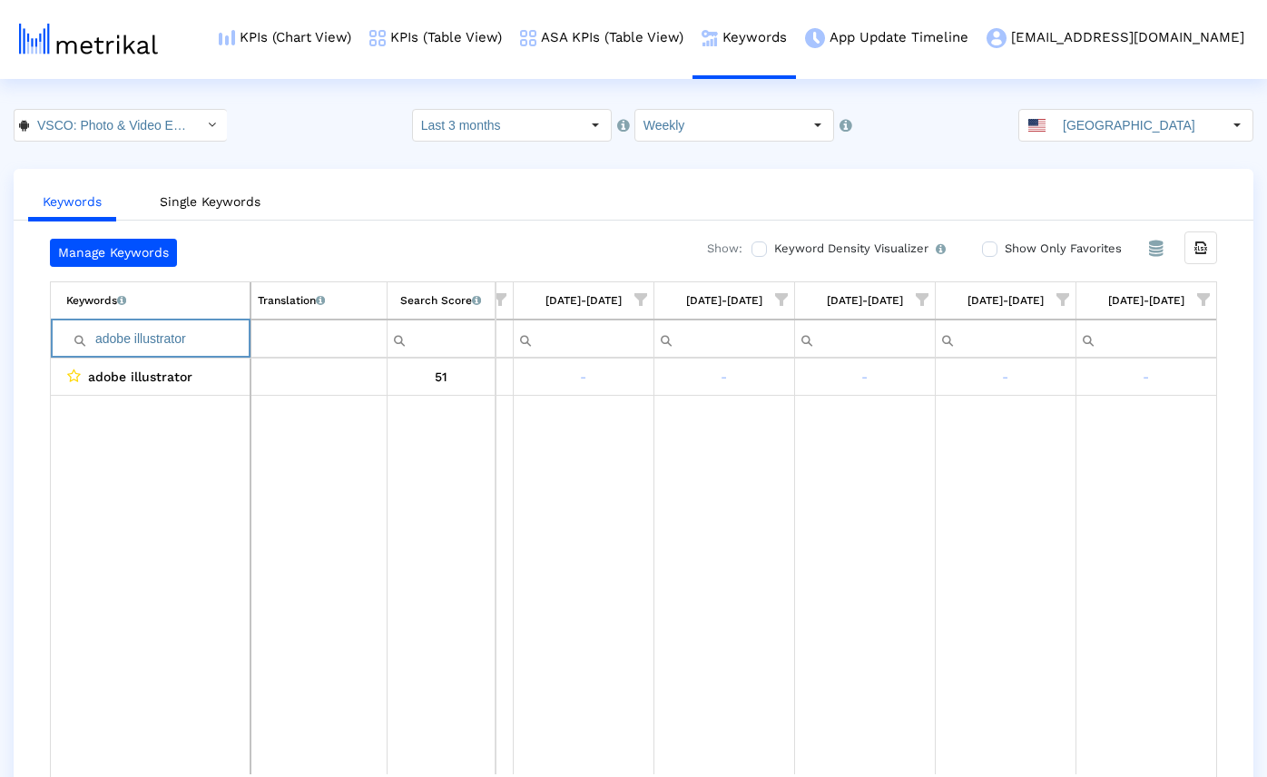
paste input "photo edi"
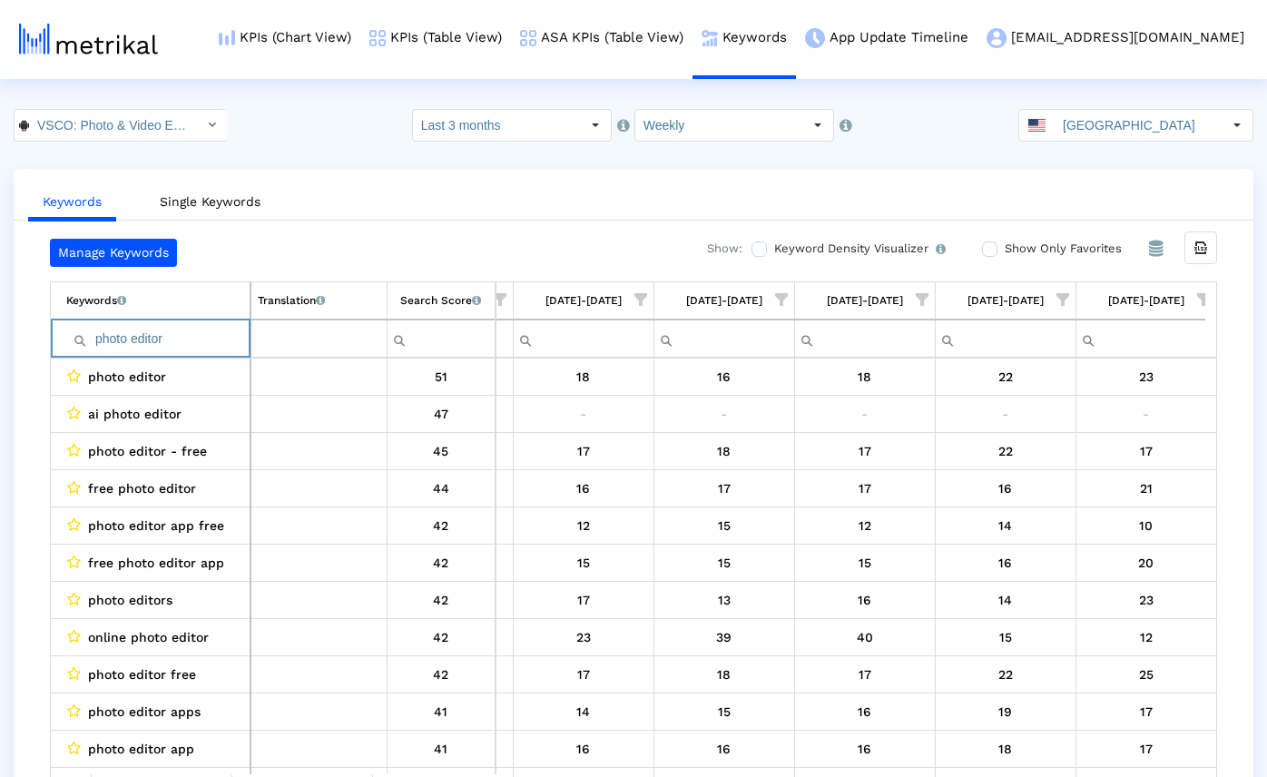
paste input "icsart"
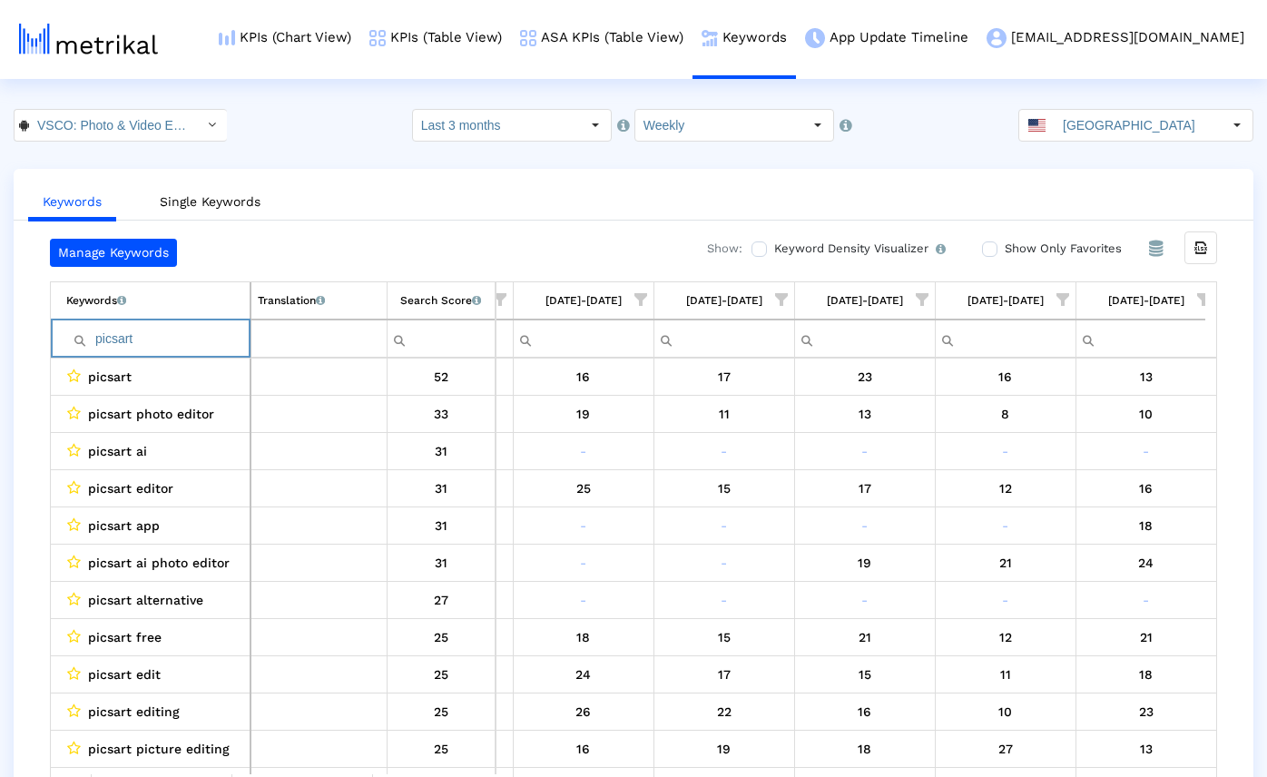
paste input "hoto edited"
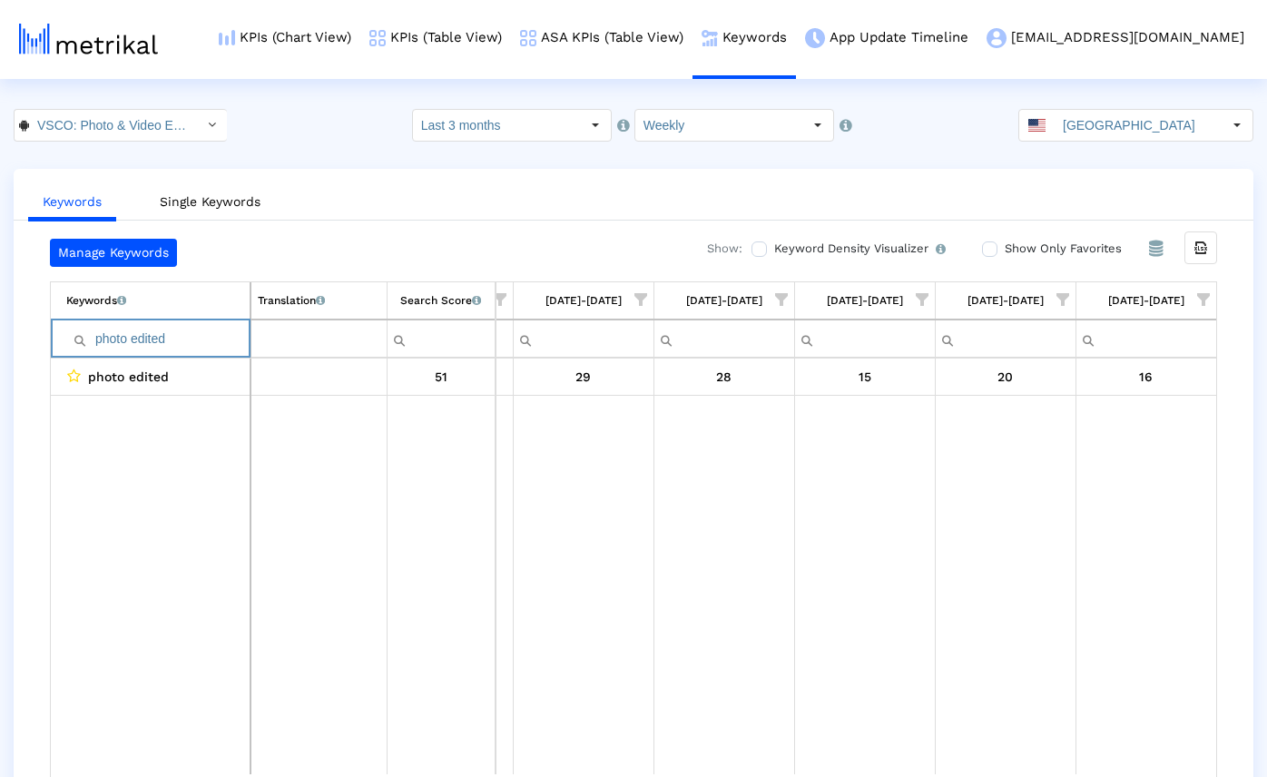
paste input "editor for photo"
paste input "video editor"
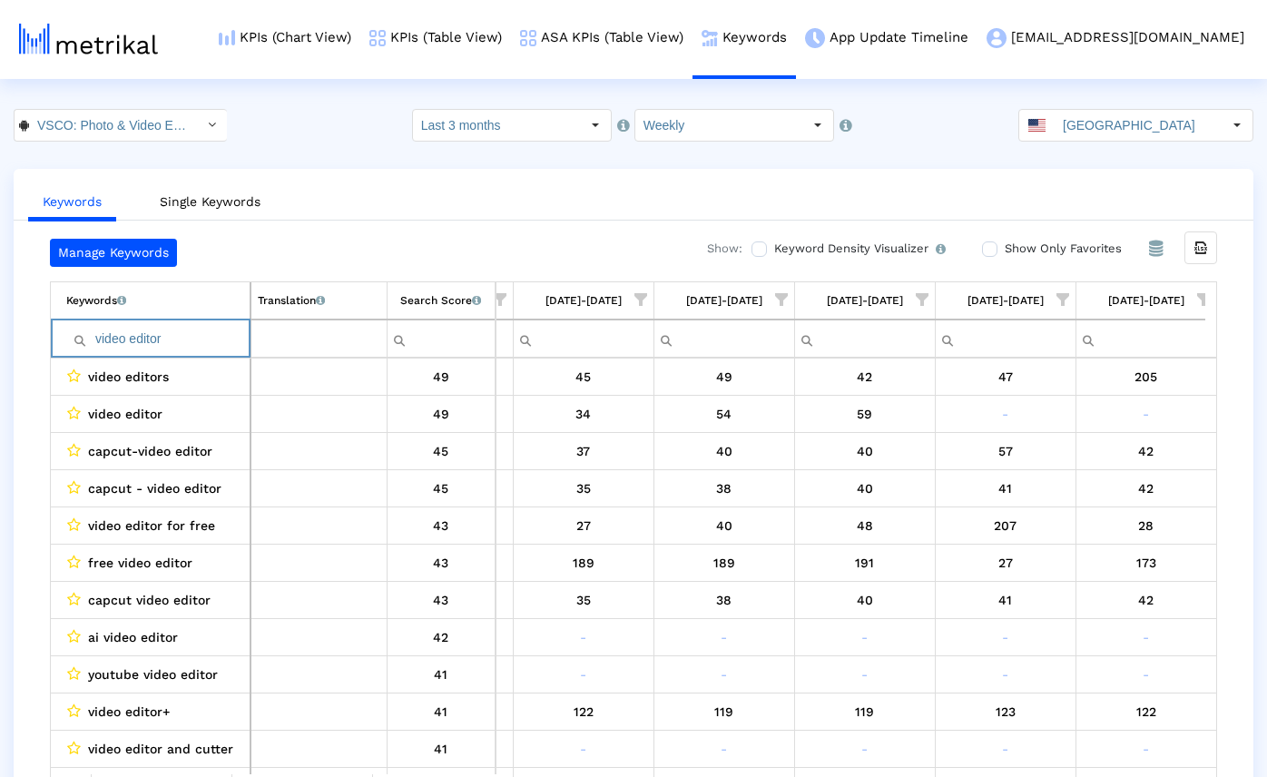
paste input "photoshop free"
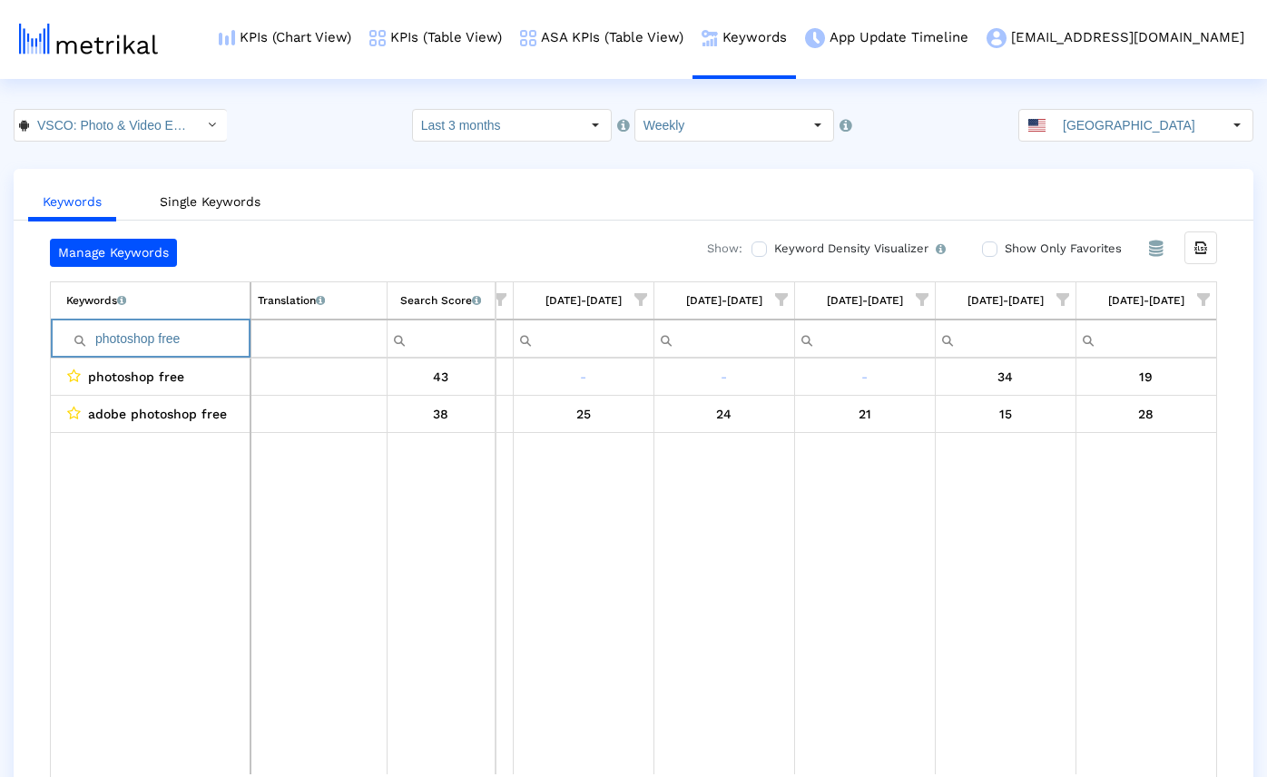
paste input "35mm film"
paste input "images editor"
paste input "edit pictures free"
paste input "camera app"
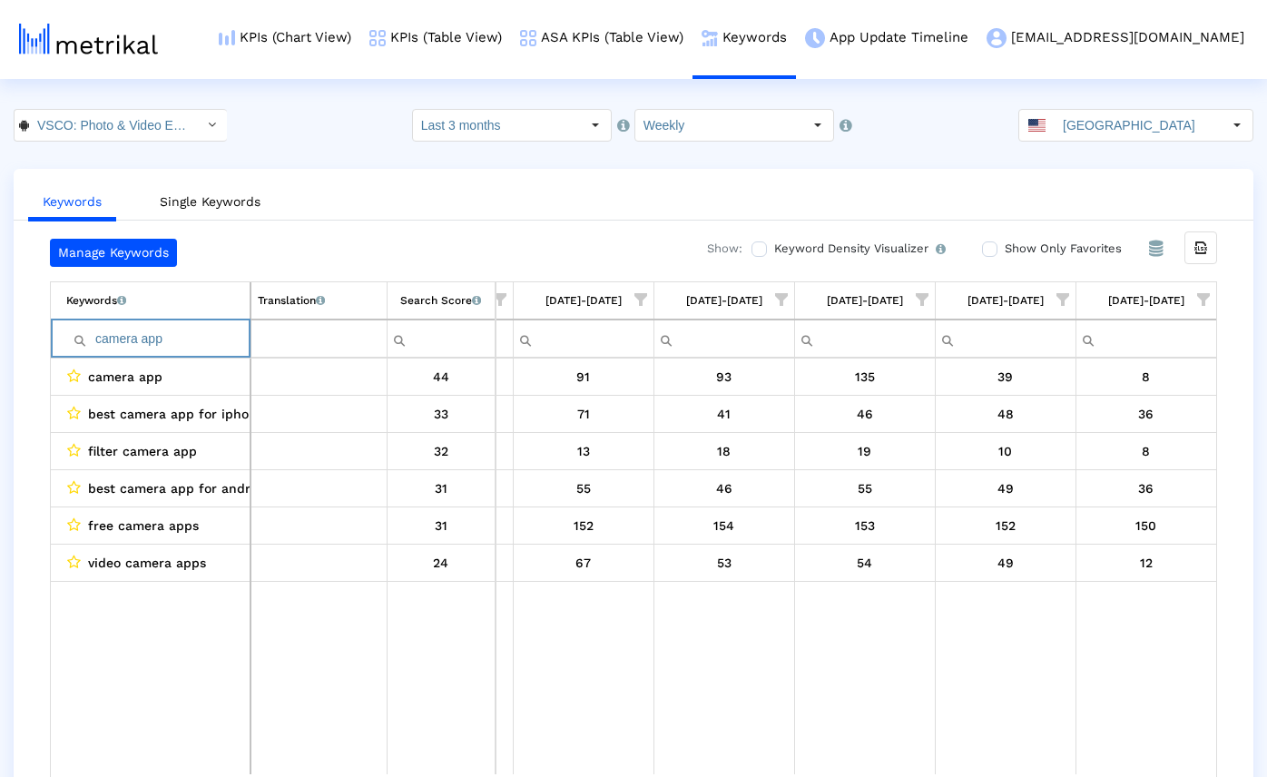
paste input "adobe lightroom"
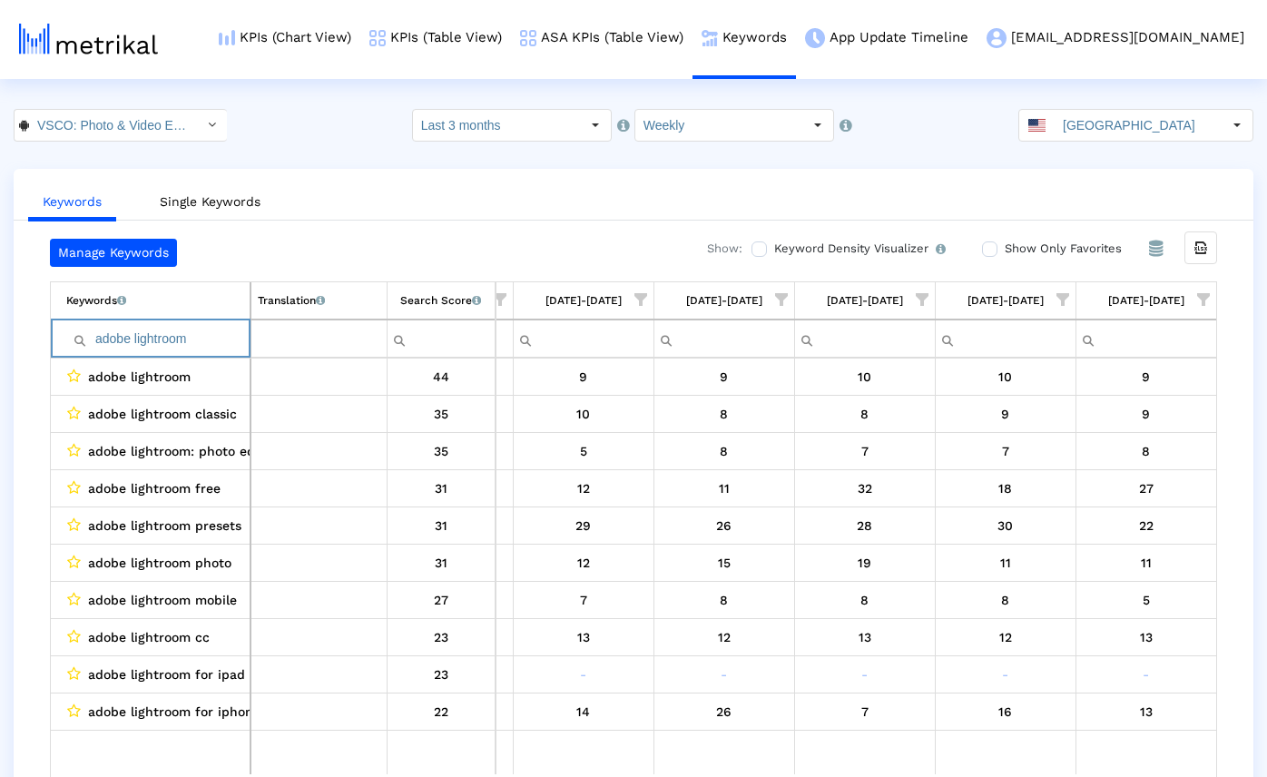
paste input "edits for pictures"
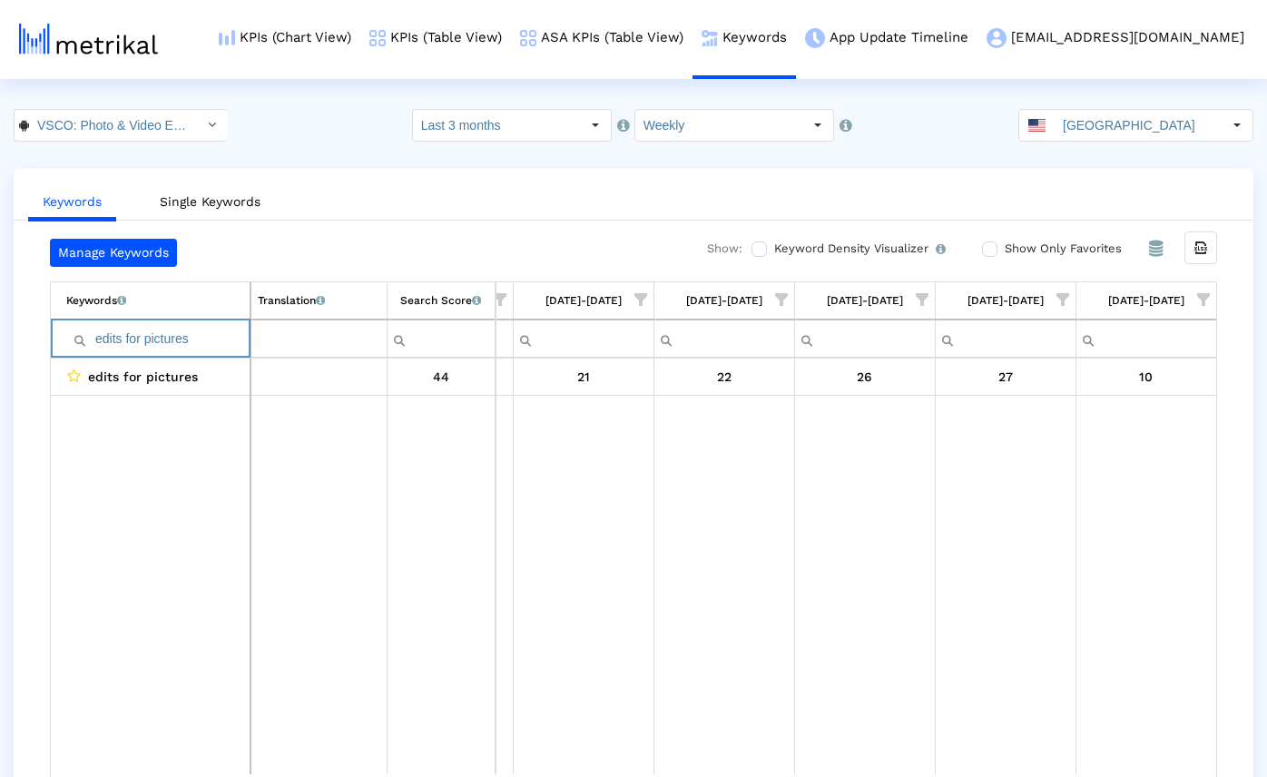
paste input "best photo editing app"
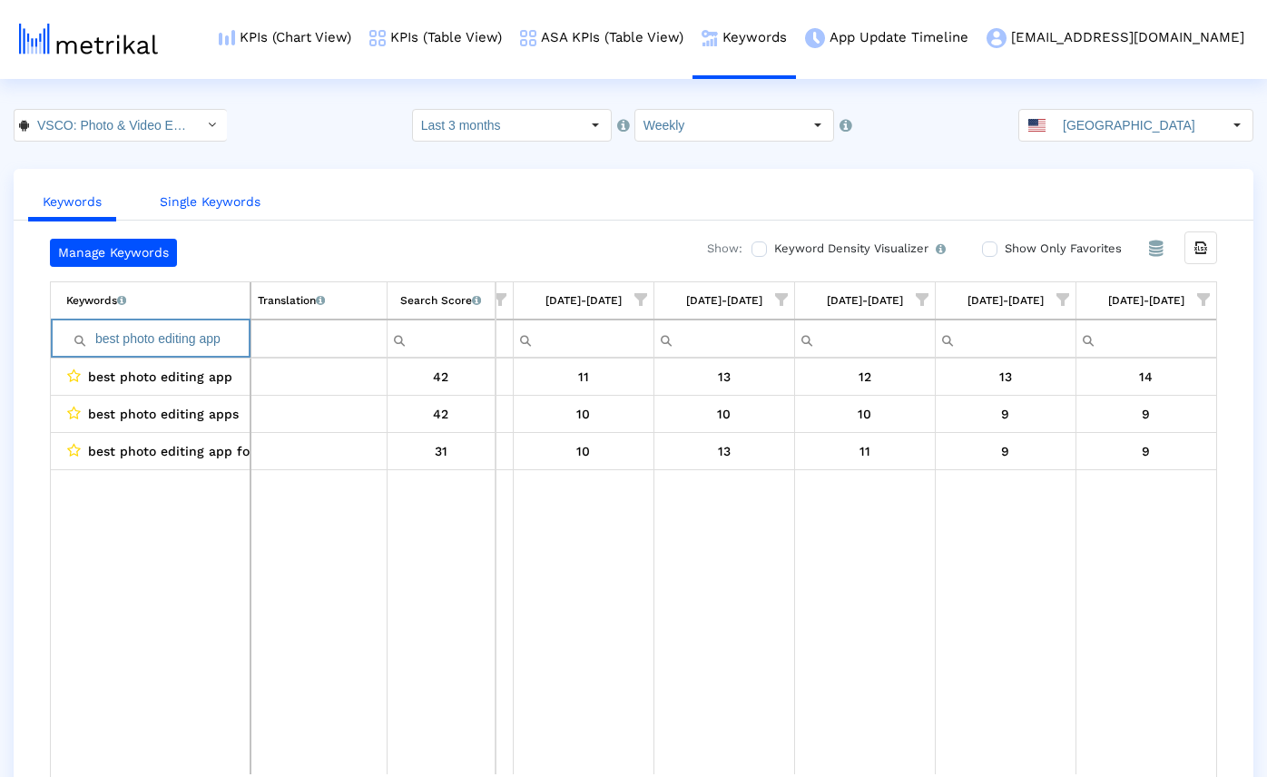
paste input "darkroom"
paste input "filter pictures"
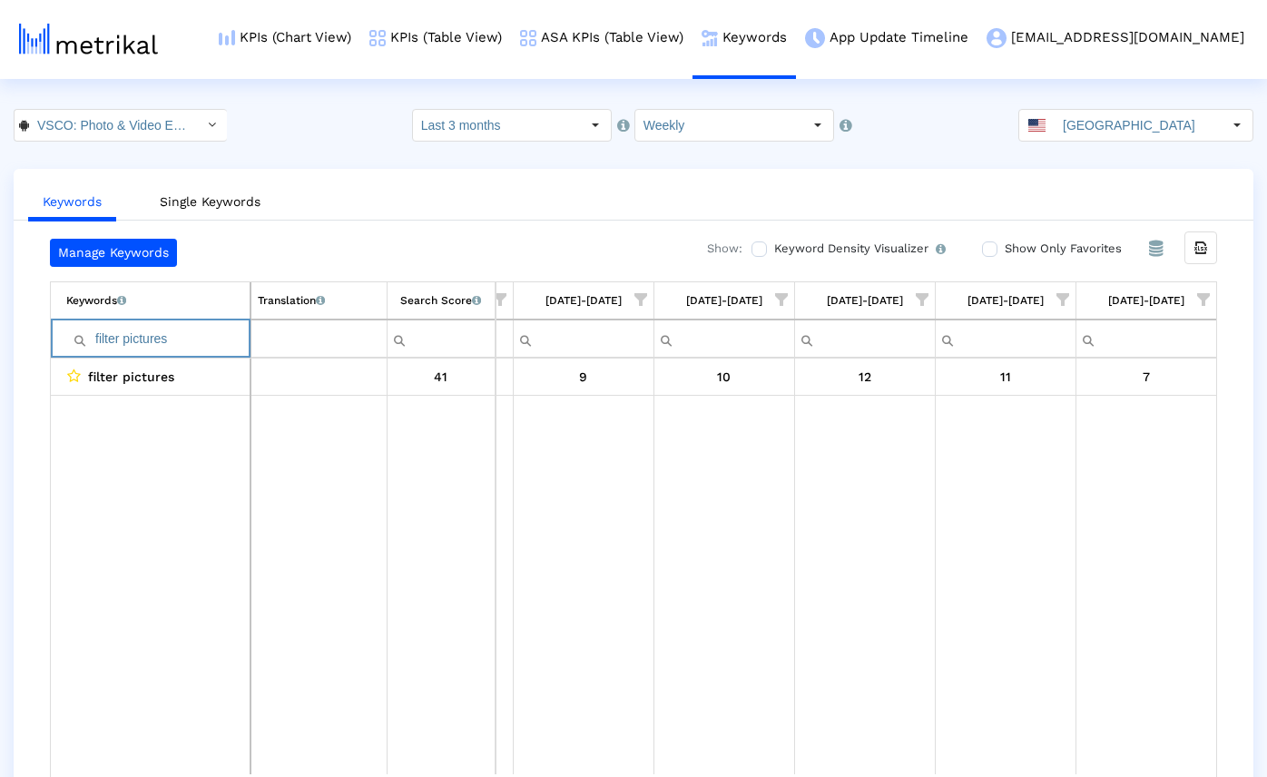
paste input "snapseed"
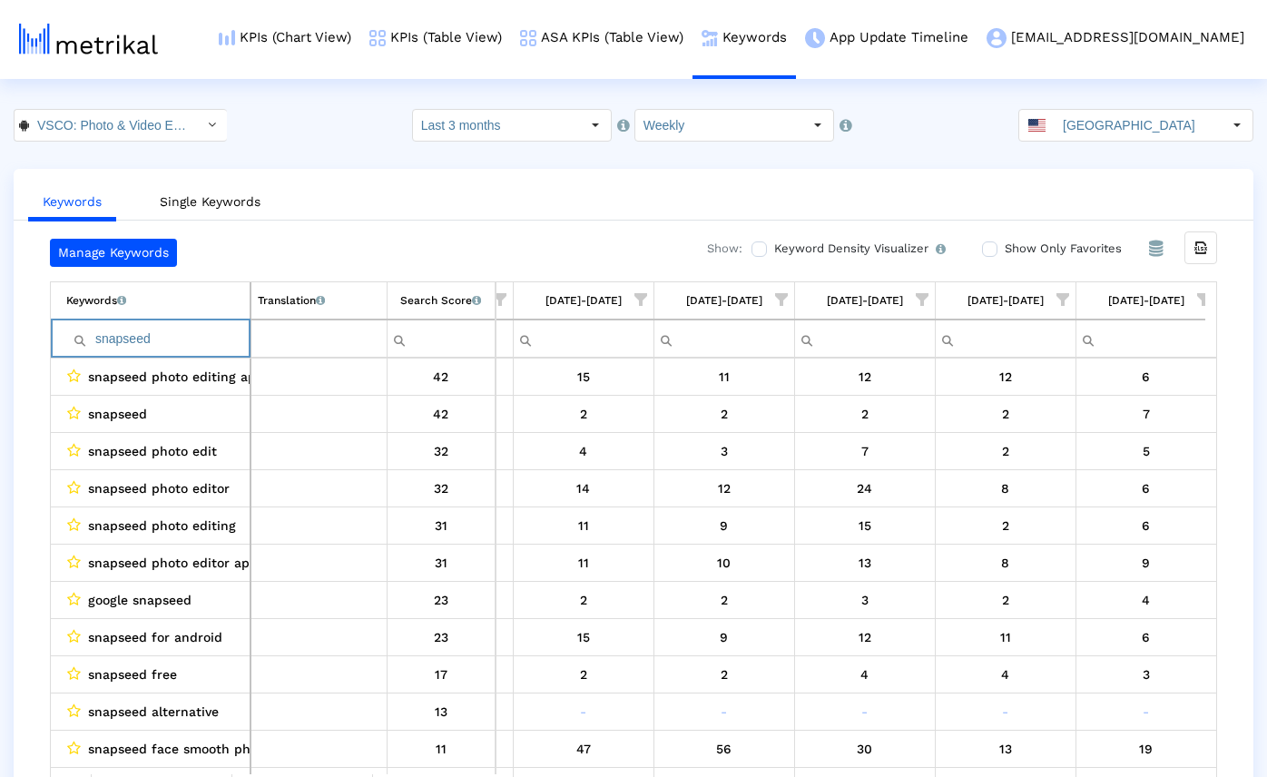
type input "snapseed"
click at [241, 36] on link "KPIs (Chart View)" at bounding box center [285, 37] width 151 height 75
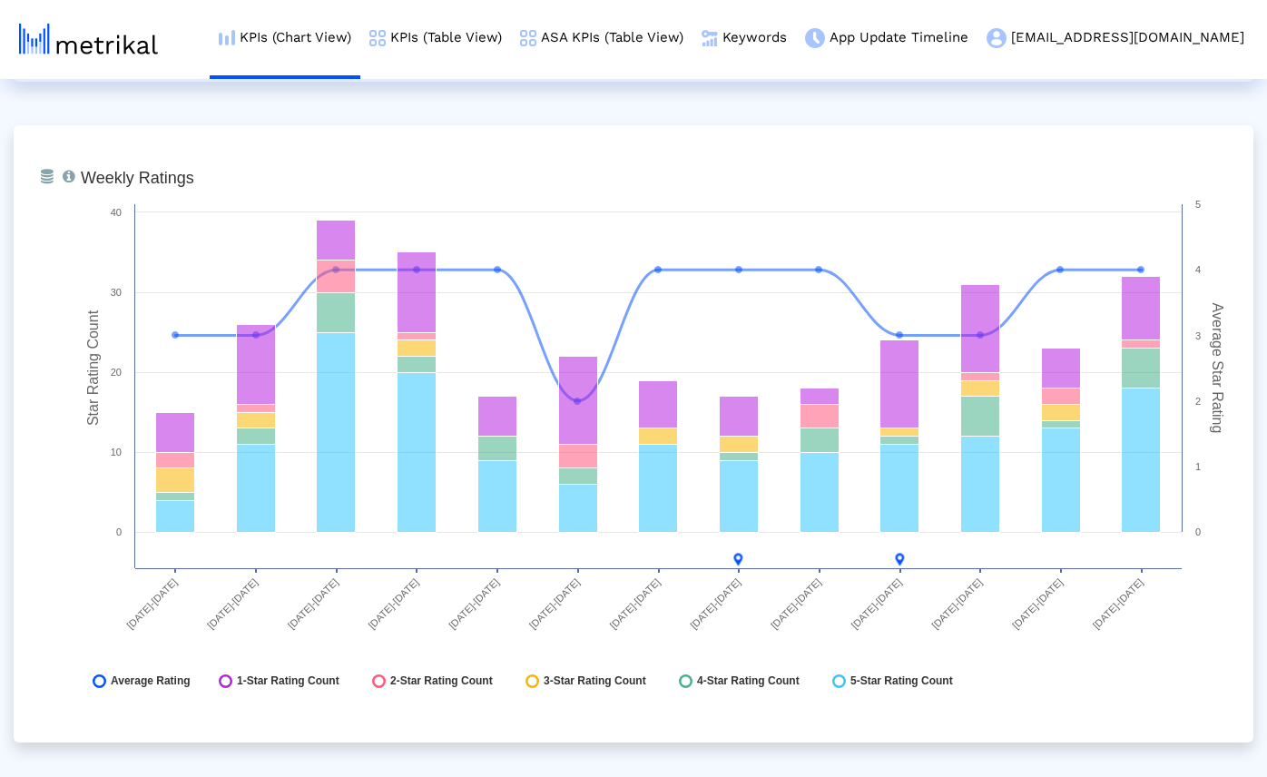
scroll to position [2642, 0]
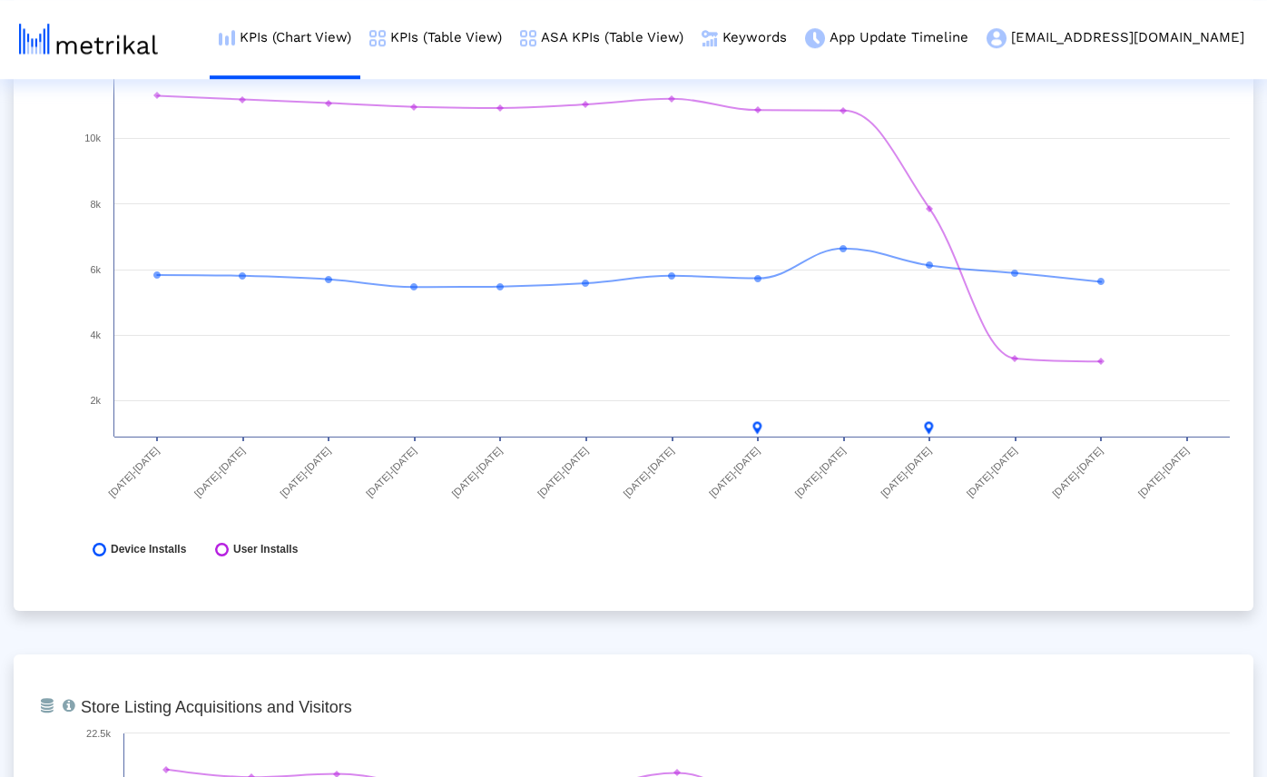
scroll to position [0, 0]
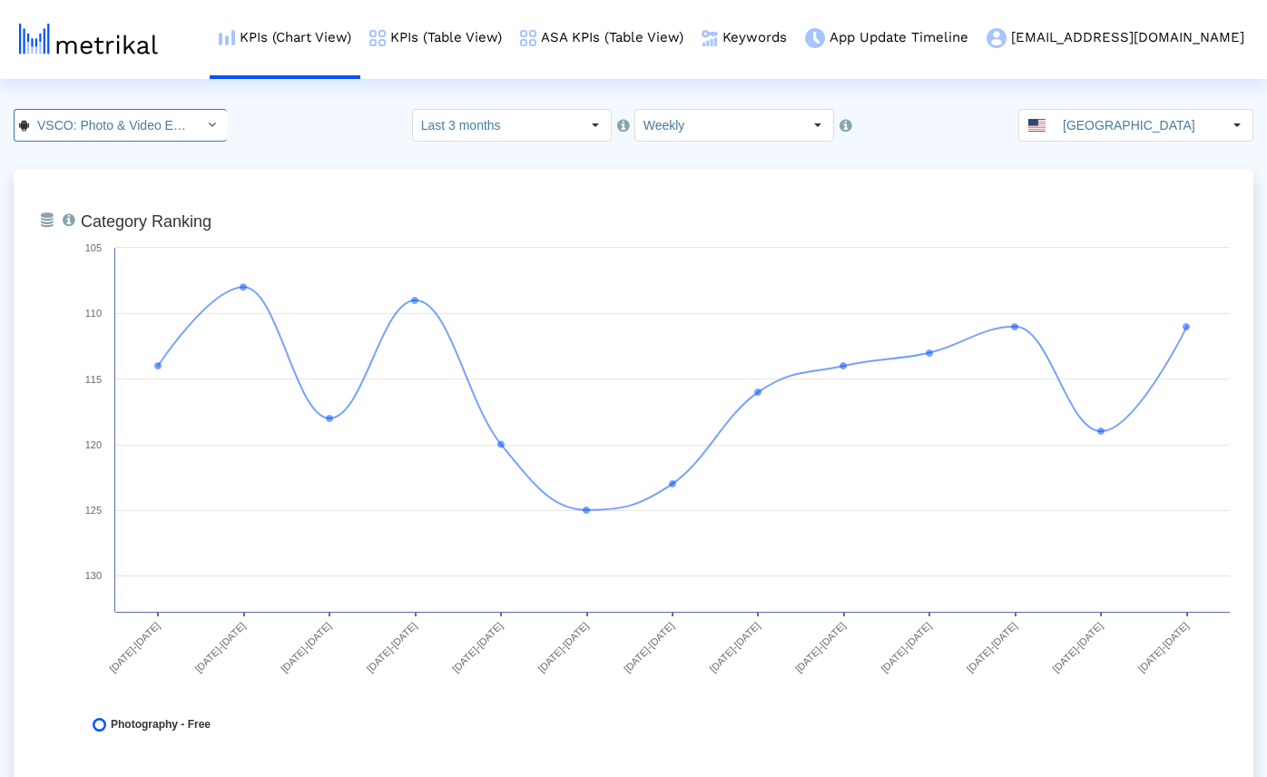
click at [142, 124] on input "VSCO: Photo & Video Editor < [DOMAIN_NAME] >" at bounding box center [110, 125] width 163 height 31
click at [124, 157] on div "VSCO: Photo Editor <588013838>" at bounding box center [117, 157] width 187 height 17
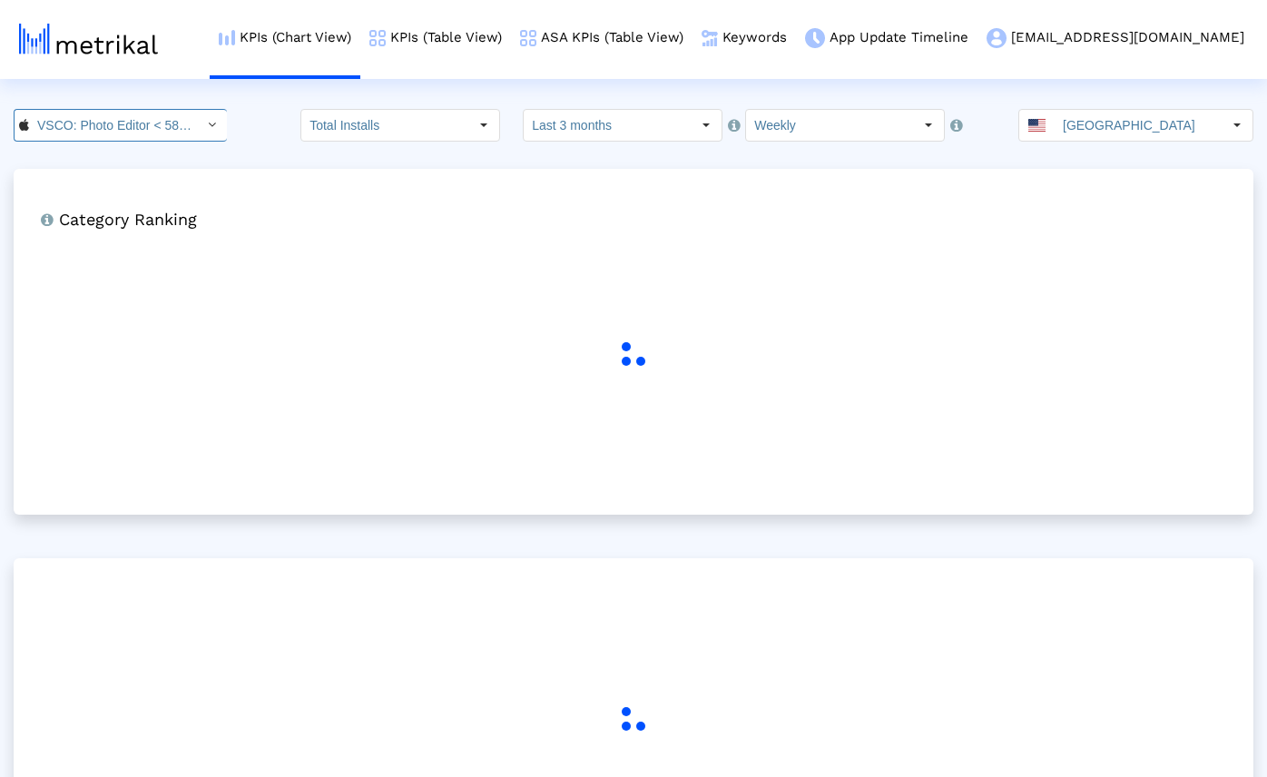
scroll to position [0, 56]
